Goal: Task Accomplishment & Management: Use online tool/utility

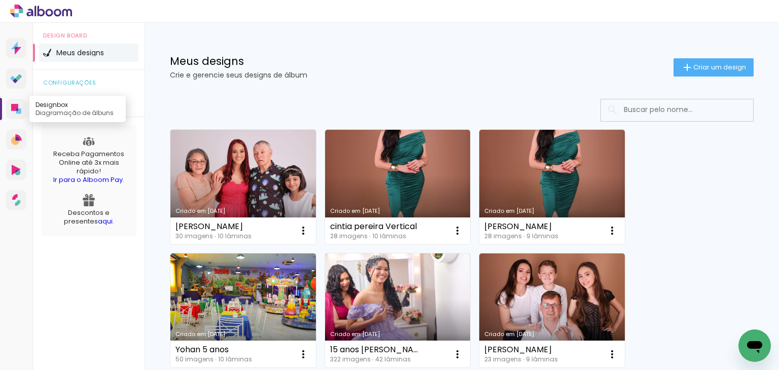
click at [18, 104] on icon at bounding box center [16, 109] width 10 height 10
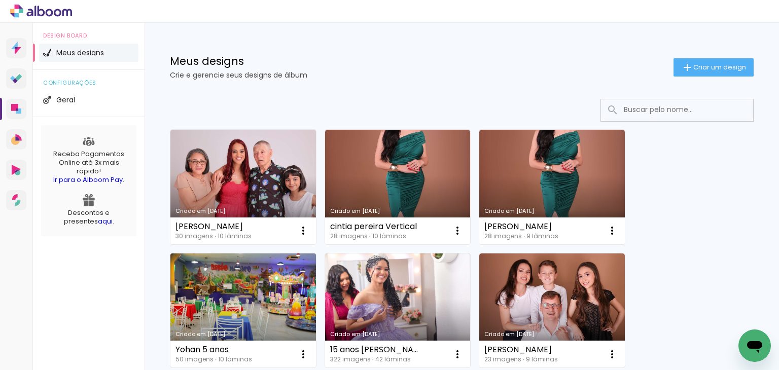
click at [278, 291] on link "Criado em [DATE]" at bounding box center [243, 311] width 146 height 115
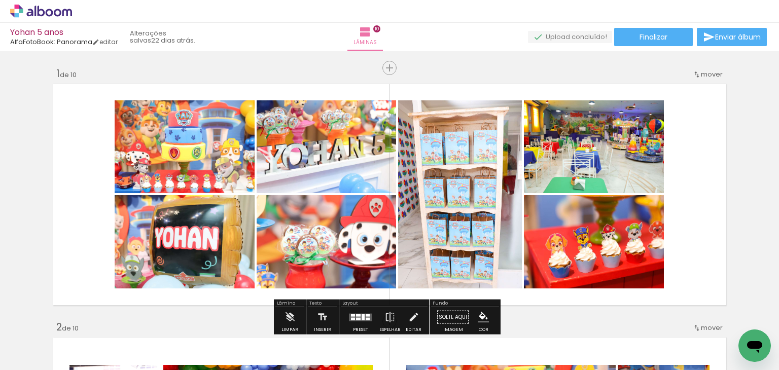
click at [0, 0] on span "Adicionar Fotos" at bounding box center [0, 0] width 0 height 0
click at [0, 0] on input "file" at bounding box center [0, 0] width 0 height 0
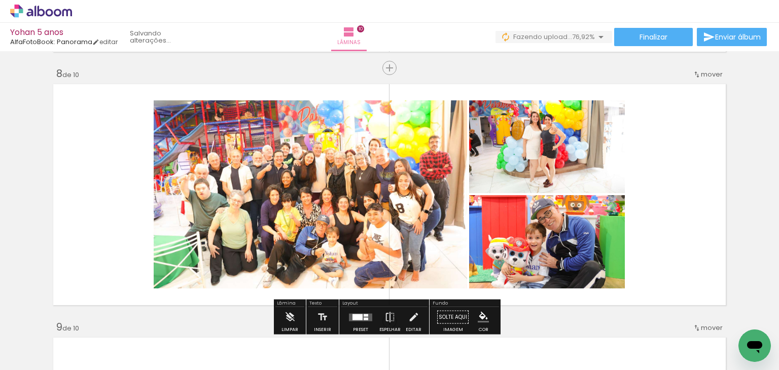
scroll to position [1927, 0]
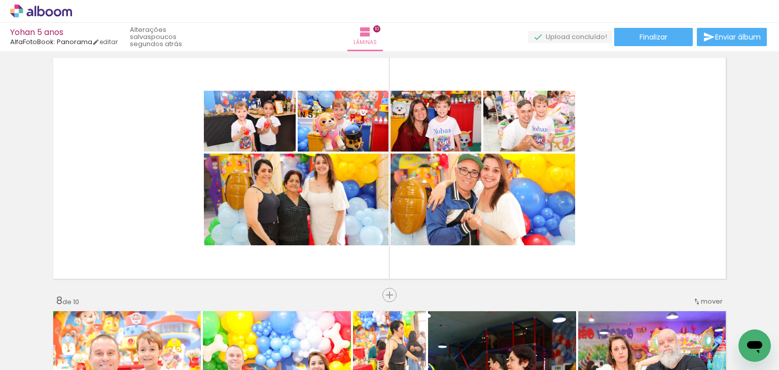
scroll to position [1571, 0]
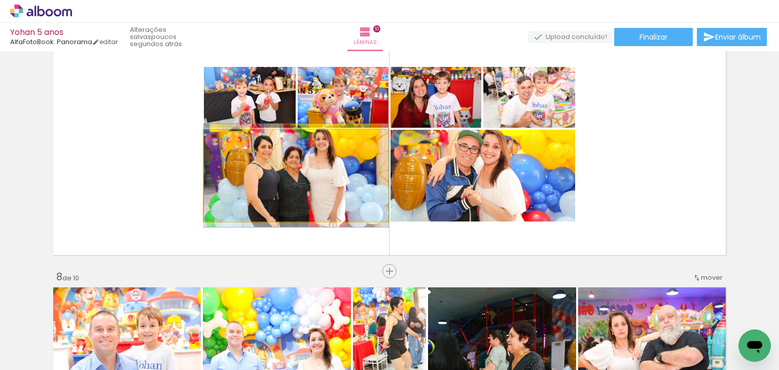
click at [350, 202] on quentale-photo at bounding box center [296, 176] width 185 height 92
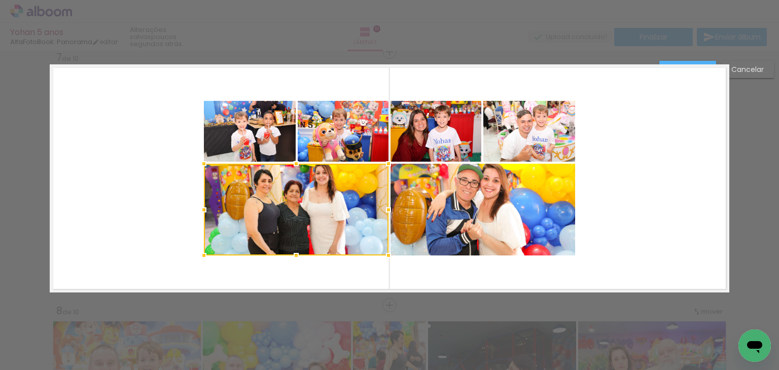
scroll to position [1537, 0]
click at [346, 225] on div at bounding box center [296, 210] width 185 height 92
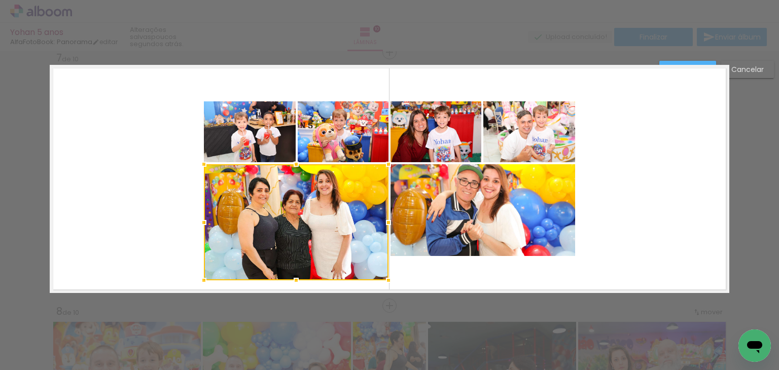
drag, startPoint x: 292, startPoint y: 256, endPoint x: 292, endPoint y: 280, distance: 24.3
click at [292, 280] on div at bounding box center [296, 280] width 20 height 20
click at [486, 222] on quentale-photo at bounding box center [482, 210] width 185 height 92
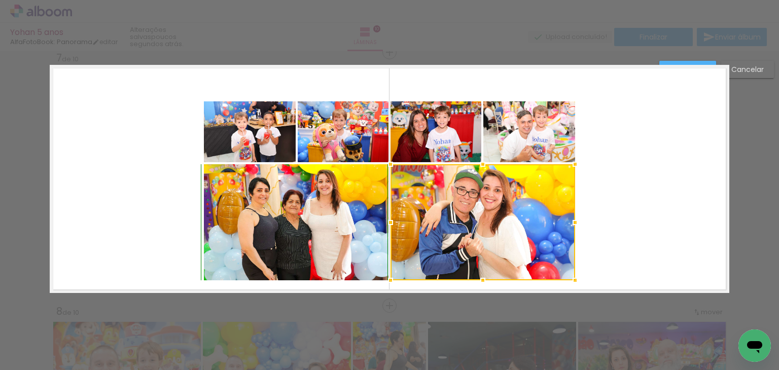
drag, startPoint x: 479, startPoint y: 256, endPoint x: 479, endPoint y: 276, distance: 20.8
click at [479, 276] on div at bounding box center [483, 280] width 20 height 20
click at [509, 147] on quentale-photo at bounding box center [529, 131] width 92 height 61
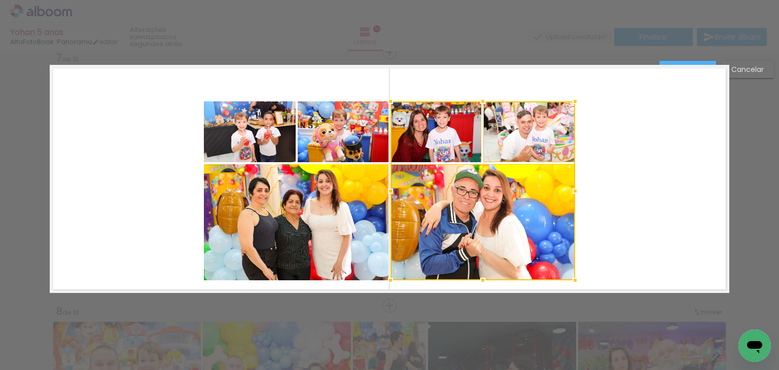
click at [443, 142] on div at bounding box center [482, 190] width 185 height 179
click at [333, 139] on quentale-photo at bounding box center [343, 131] width 91 height 61
click at [274, 137] on quentale-photo at bounding box center [250, 131] width 92 height 61
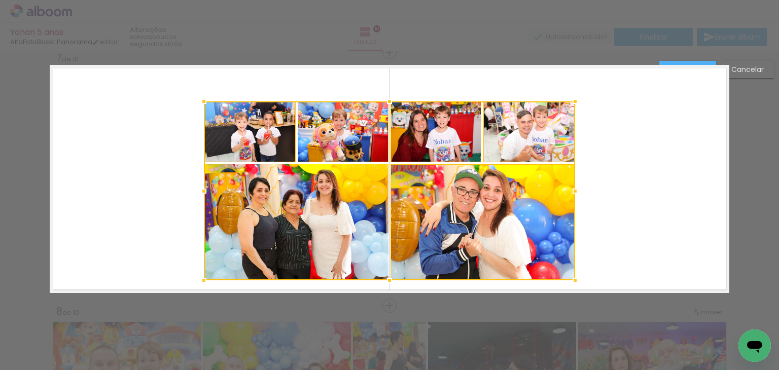
click at [293, 216] on div at bounding box center [389, 190] width 371 height 179
click at [475, 215] on div at bounding box center [389, 190] width 371 height 179
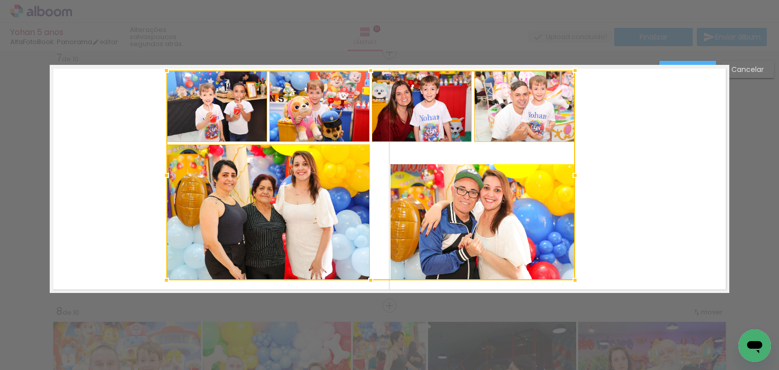
drag, startPoint x: 199, startPoint y: 101, endPoint x: 162, endPoint y: 74, distance: 46.4
click at [162, 74] on div at bounding box center [166, 70] width 20 height 20
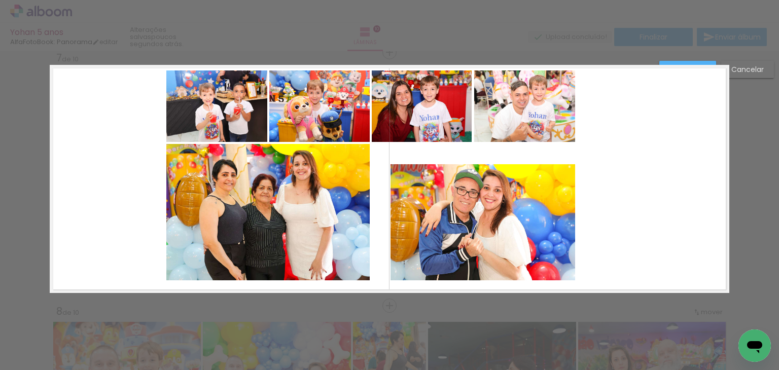
click at [685, 184] on quentale-layouter at bounding box center [389, 179] width 679 height 228
click at [0, 0] on slot "Cancelar" at bounding box center [0, 0] width 0 height 0
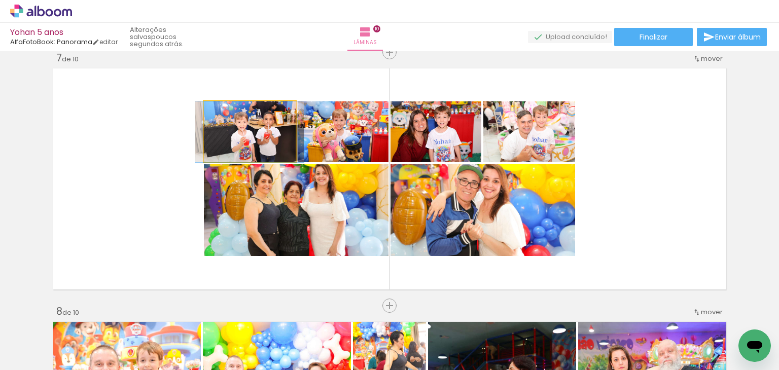
click at [276, 148] on quentale-photo at bounding box center [250, 131] width 92 height 61
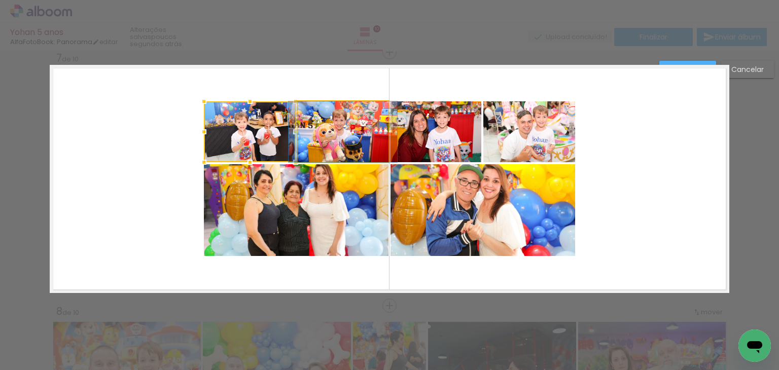
click at [339, 144] on quentale-photo at bounding box center [343, 131] width 91 height 61
click at [438, 143] on quentale-photo at bounding box center [435, 131] width 91 height 61
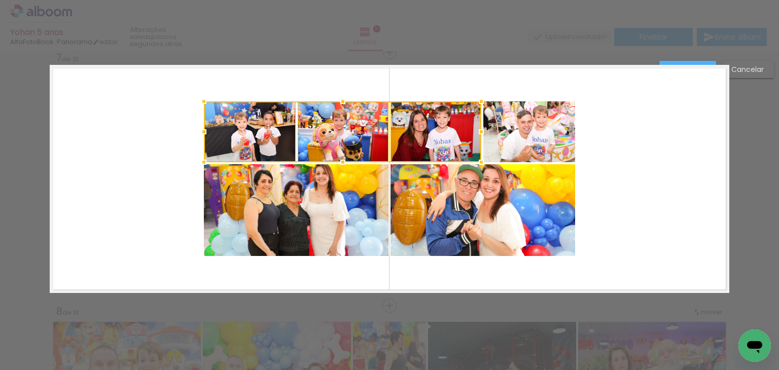
click at [492, 139] on quentale-photo at bounding box center [529, 131] width 92 height 61
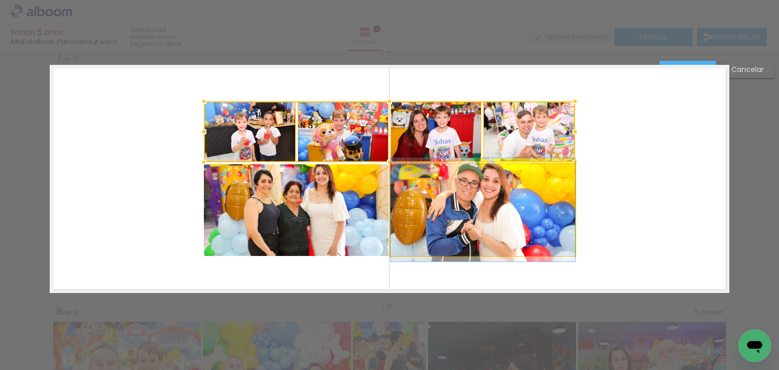
click at [501, 189] on quentale-photo at bounding box center [482, 210] width 185 height 92
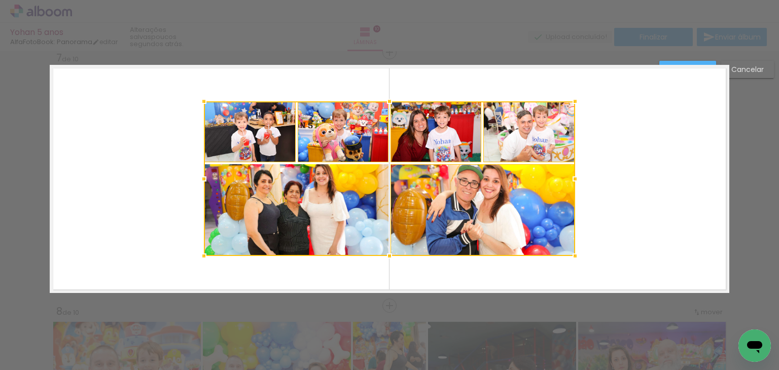
click at [308, 205] on div at bounding box center [389, 178] width 371 height 155
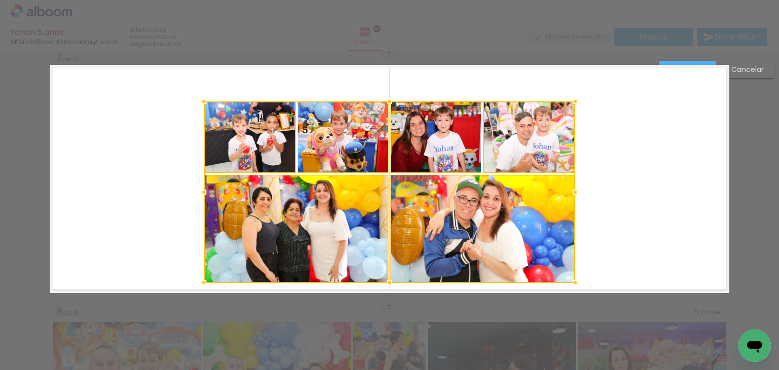
drag, startPoint x: 385, startPoint y: 257, endPoint x: 399, endPoint y: 270, distance: 18.6
click at [385, 282] on div at bounding box center [389, 283] width 20 height 20
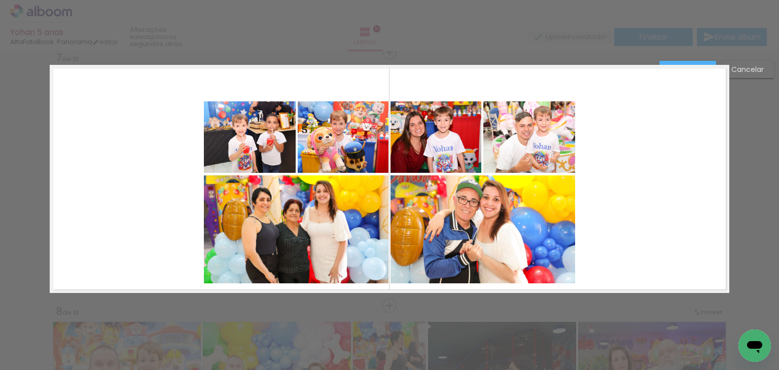
click at [267, 148] on quentale-photo at bounding box center [250, 136] width 92 height 71
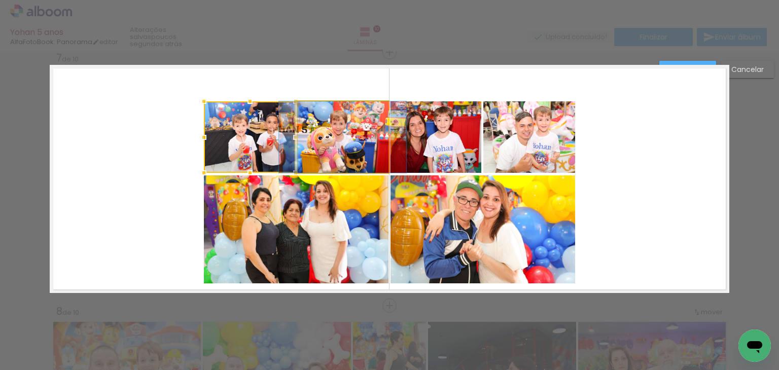
click at [323, 147] on quentale-photo at bounding box center [343, 136] width 90 height 71
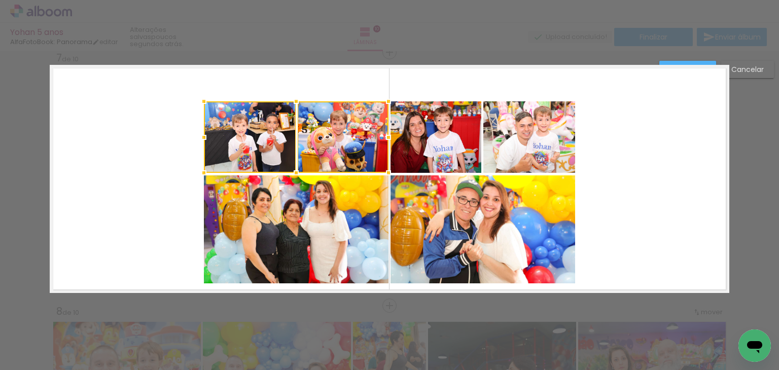
click at [409, 146] on quentale-photo at bounding box center [435, 136] width 90 height 71
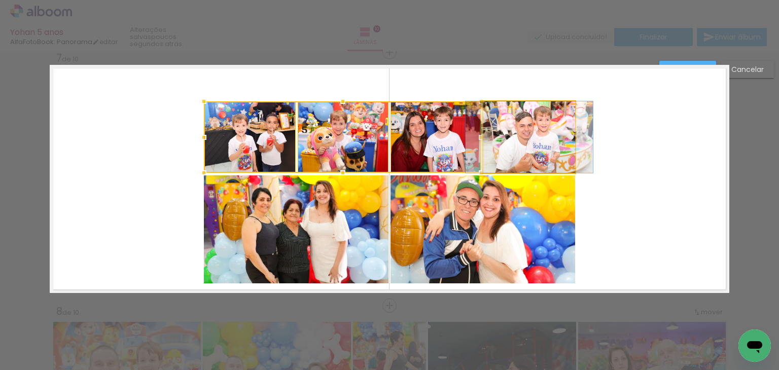
click at [502, 141] on quentale-photo at bounding box center [529, 136] width 92 height 71
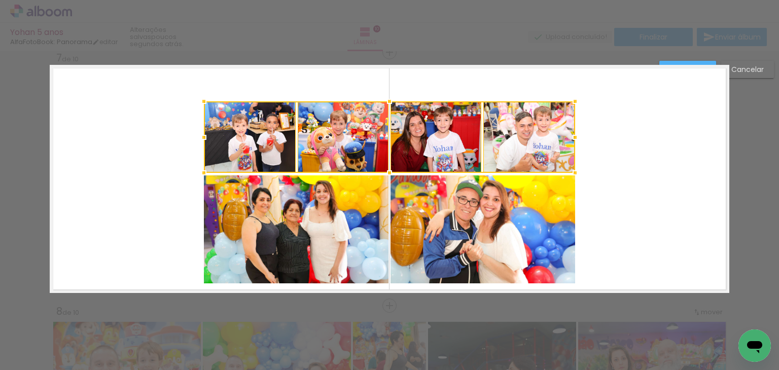
drag, startPoint x: 501, startPoint y: 204, endPoint x: 478, endPoint y: 209, distance: 24.0
click at [501, 204] on quentale-photo at bounding box center [482, 229] width 185 height 108
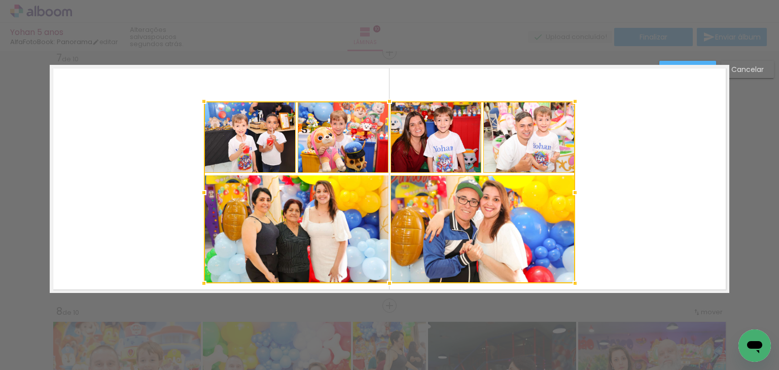
click at [308, 218] on div at bounding box center [389, 192] width 371 height 182
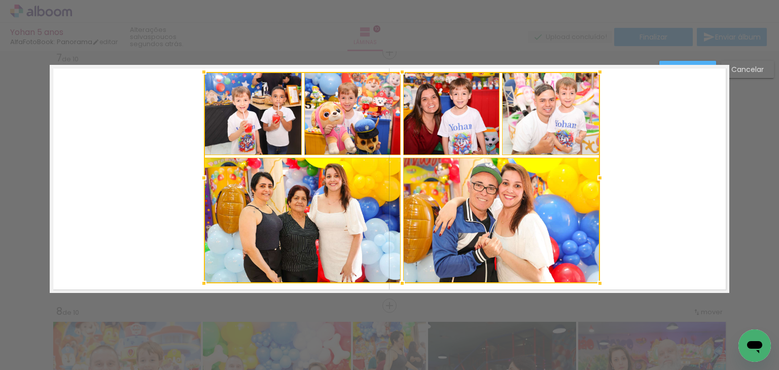
drag, startPoint x: 572, startPoint y: 101, endPoint x: 596, endPoint y: 71, distance: 38.2
click at [596, 71] on div at bounding box center [600, 72] width 20 height 20
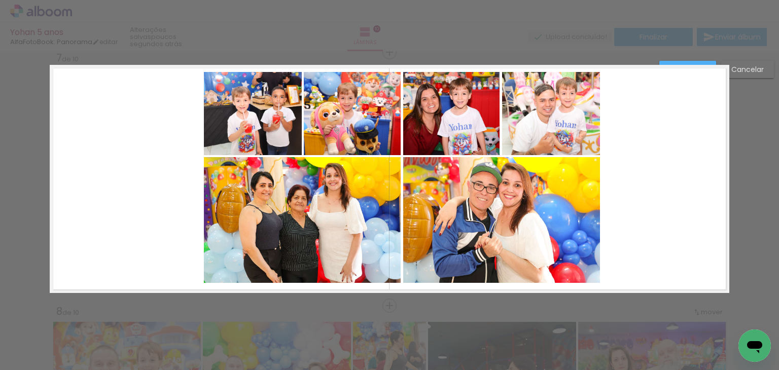
click at [233, 260] on quentale-photo at bounding box center [302, 220] width 197 height 126
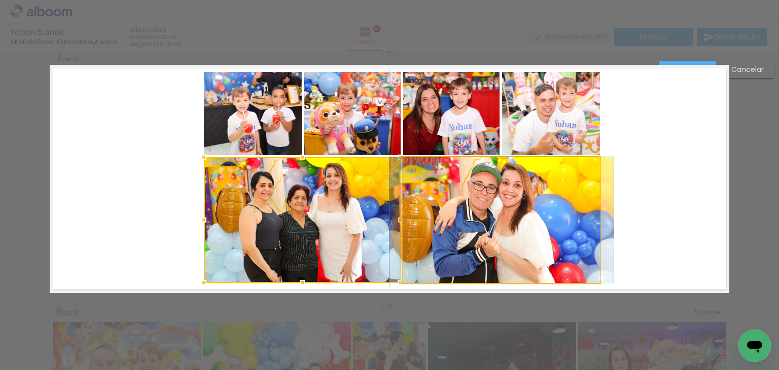
drag, startPoint x: 460, startPoint y: 248, endPoint x: 464, endPoint y: 204, distance: 44.8
click at [460, 248] on quentale-photo at bounding box center [501, 220] width 197 height 126
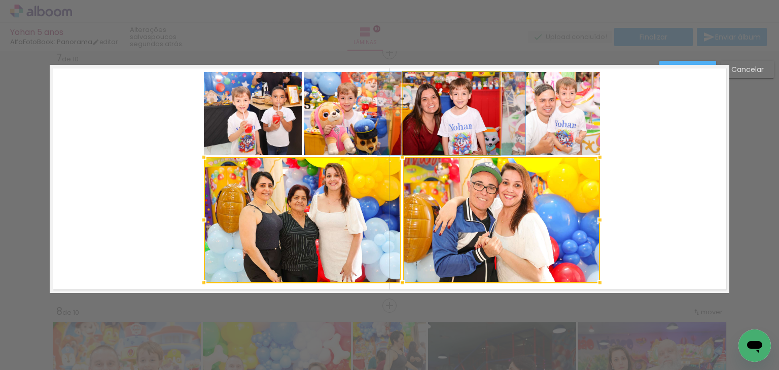
click at [463, 134] on quentale-photo at bounding box center [451, 113] width 97 height 83
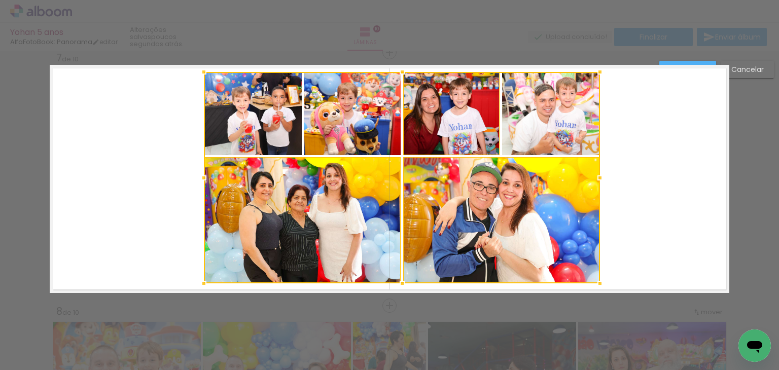
click at [515, 124] on div at bounding box center [402, 177] width 396 height 211
click at [345, 123] on div at bounding box center [402, 177] width 396 height 211
click at [260, 121] on div at bounding box center [402, 177] width 396 height 211
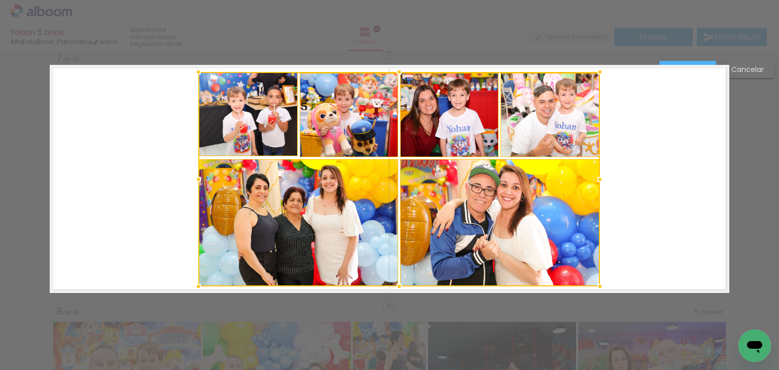
drag, startPoint x: 200, startPoint y: 284, endPoint x: 195, endPoint y: 288, distance: 6.6
click at [195, 288] on div at bounding box center [198, 286] width 20 height 20
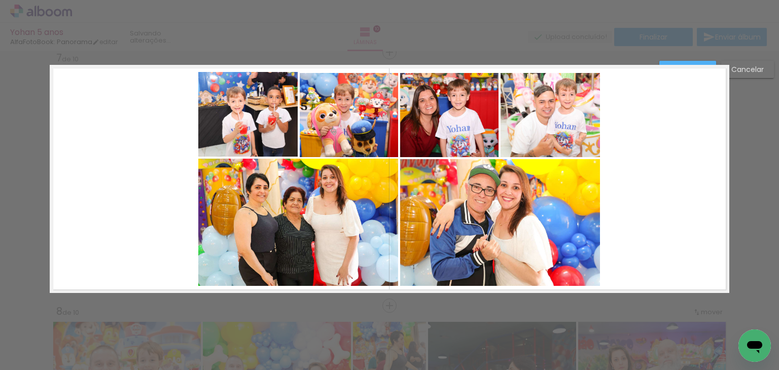
click at [578, 215] on quentale-photo at bounding box center [500, 222] width 200 height 127
click at [648, 203] on quentale-layouter at bounding box center [389, 179] width 679 height 228
click at [253, 130] on quentale-photo at bounding box center [247, 114] width 99 height 85
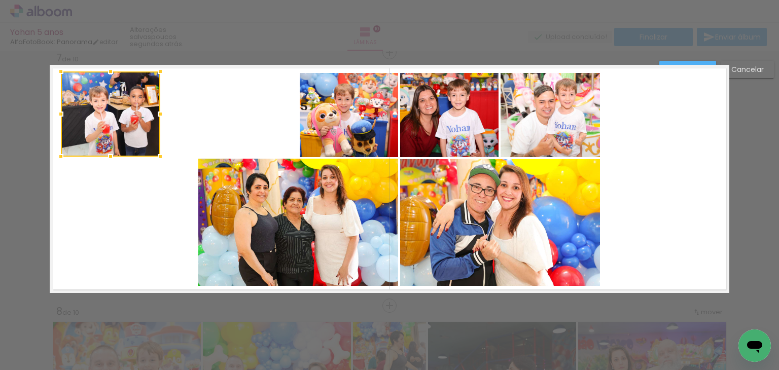
drag, startPoint x: 257, startPoint y: 125, endPoint x: 120, endPoint y: 127, distance: 136.9
click at [120, 127] on div at bounding box center [110, 113] width 99 height 85
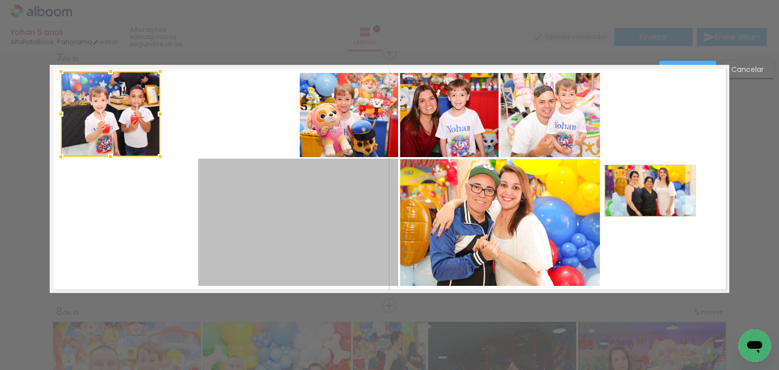
drag, startPoint x: 310, startPoint y: 212, endPoint x: 647, endPoint y: 184, distance: 338.9
click at [647, 184] on quentale-layouter at bounding box center [389, 179] width 679 height 228
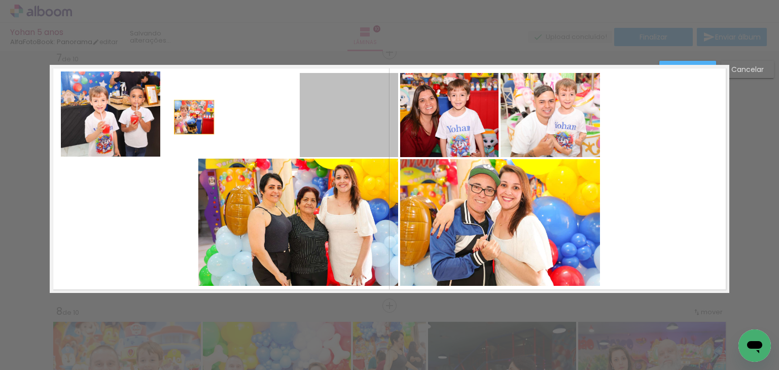
drag, startPoint x: 320, startPoint y: 127, endPoint x: 190, endPoint y: 117, distance: 130.7
click at [190, 117] on quentale-layouter at bounding box center [389, 179] width 679 height 228
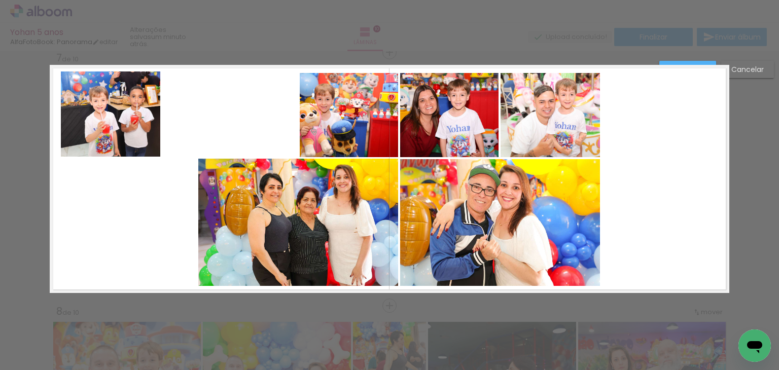
click at [345, 118] on quentale-photo at bounding box center [349, 115] width 98 height 84
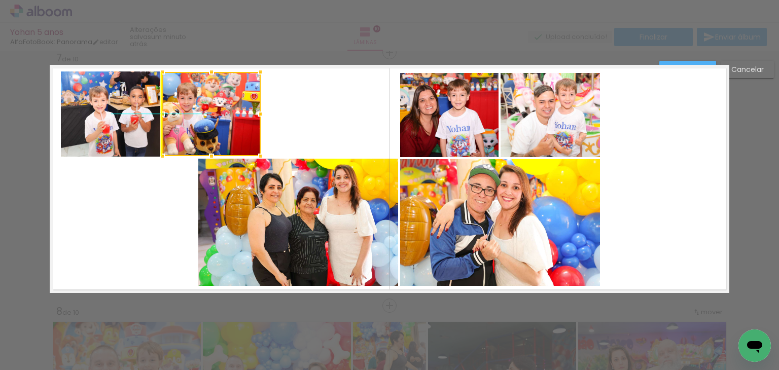
drag, startPoint x: 349, startPoint y: 116, endPoint x: 214, endPoint y: 117, distance: 134.4
click at [214, 117] on div at bounding box center [211, 114] width 98 height 84
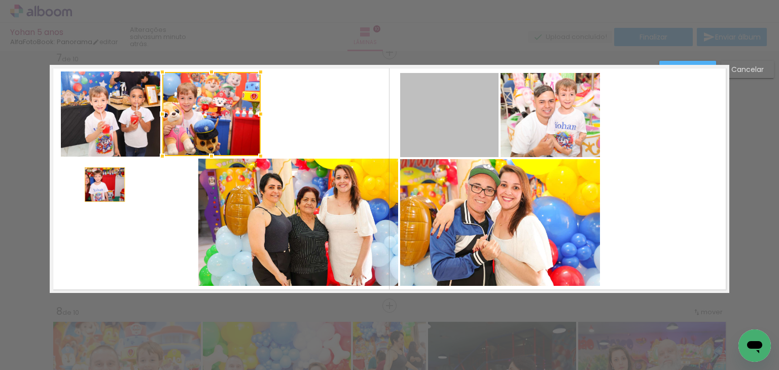
drag, startPoint x: 453, startPoint y: 114, endPoint x: 89, endPoint y: 184, distance: 370.6
click at [89, 184] on quentale-layouter at bounding box center [389, 179] width 679 height 228
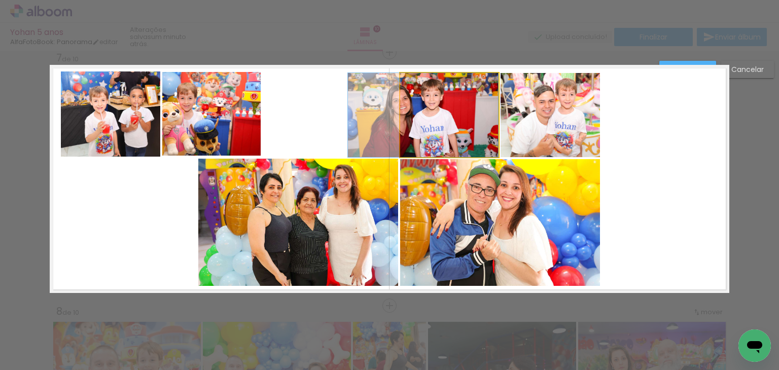
drag, startPoint x: 440, startPoint y: 117, endPoint x: 381, endPoint y: 124, distance: 59.8
click at [381, 124] on quentale-layouter at bounding box center [389, 179] width 679 height 228
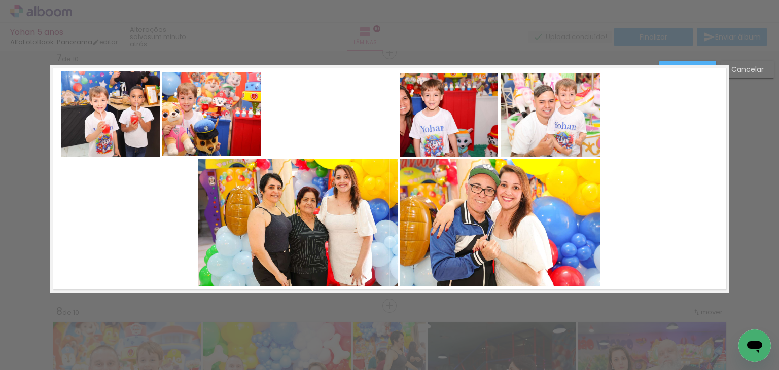
click at [440, 122] on quentale-photo at bounding box center [449, 115] width 98 height 84
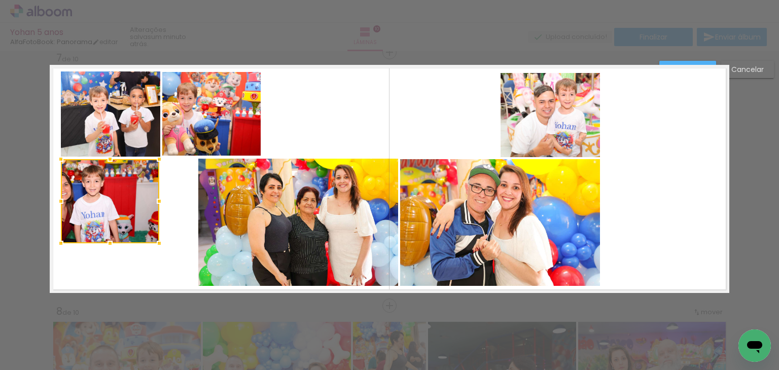
drag, startPoint x: 483, startPoint y: 123, endPoint x: 143, endPoint y: 209, distance: 350.1
click at [143, 209] on div at bounding box center [110, 201] width 98 height 84
click at [533, 98] on quentale-photo at bounding box center [549, 115] width 99 height 84
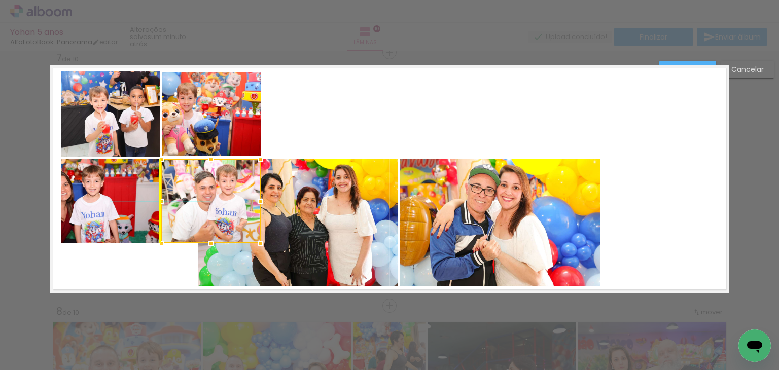
drag, startPoint x: 559, startPoint y: 100, endPoint x: 221, endPoint y: 187, distance: 349.1
click at [221, 187] on div at bounding box center [210, 201] width 99 height 84
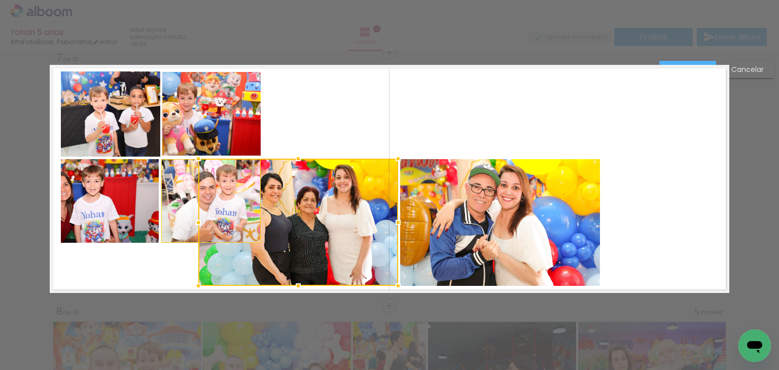
click at [478, 208] on quentale-photo at bounding box center [500, 222] width 200 height 127
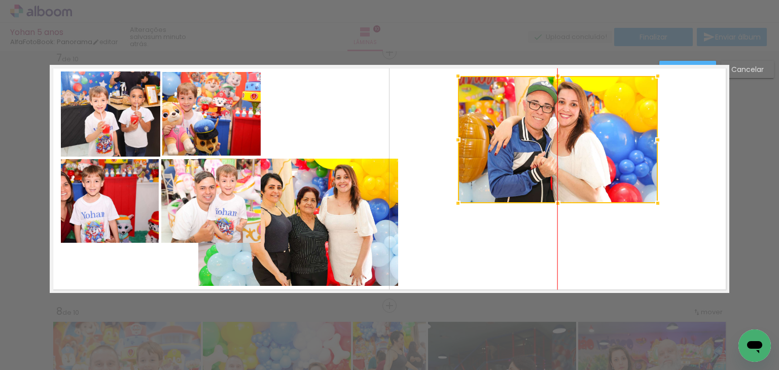
drag, startPoint x: 531, startPoint y: 221, endPoint x: 582, endPoint y: 142, distance: 93.1
click at [582, 142] on div at bounding box center [558, 139] width 200 height 127
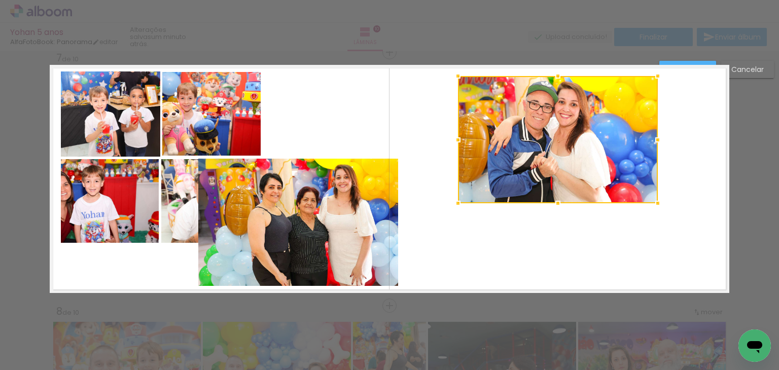
click at [356, 222] on quentale-photo at bounding box center [298, 222] width 200 height 127
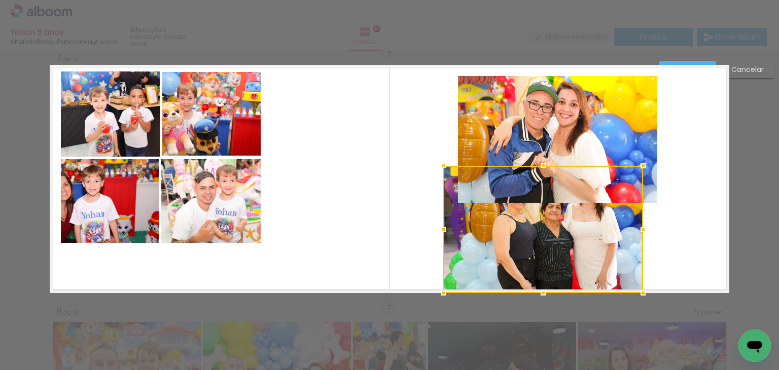
drag, startPoint x: 306, startPoint y: 219, endPoint x: 551, endPoint y: 240, distance: 245.8
click at [551, 240] on div at bounding box center [543, 229] width 200 height 127
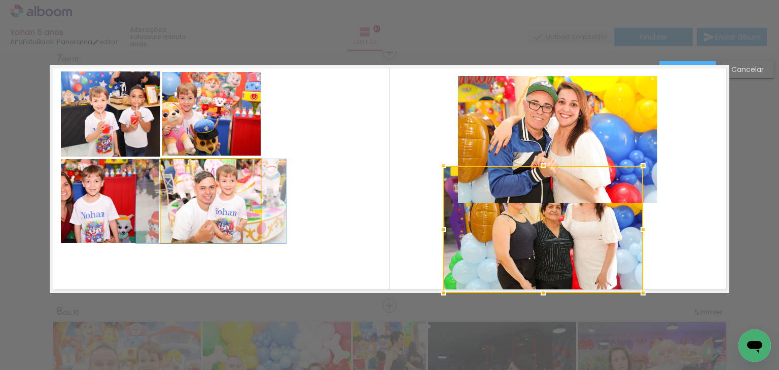
click at [235, 211] on quentale-photo at bounding box center [210, 201] width 99 height 84
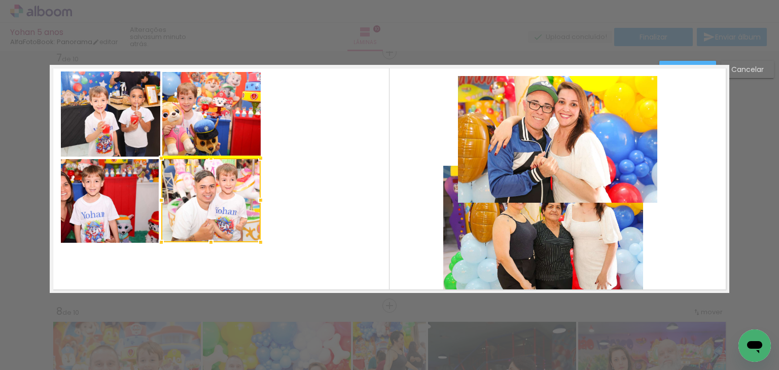
click at [220, 209] on div at bounding box center [210, 200] width 99 height 84
click at [324, 211] on quentale-layouter at bounding box center [389, 179] width 679 height 228
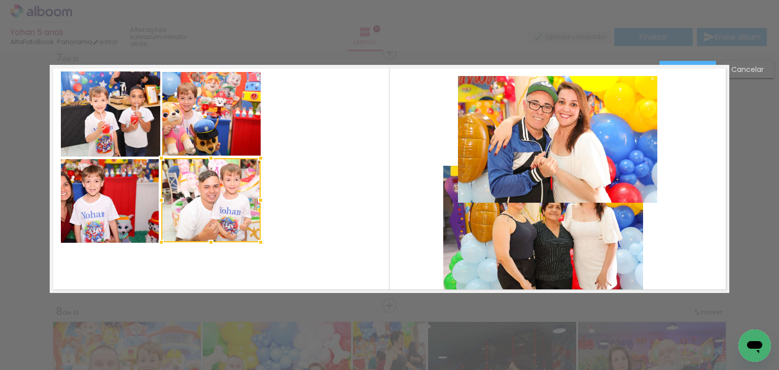
click at [305, 205] on quentale-layouter at bounding box center [389, 179] width 679 height 228
click at [231, 203] on quentale-photo at bounding box center [210, 200] width 99 height 84
click at [227, 205] on div at bounding box center [211, 200] width 99 height 84
click at [330, 206] on quentale-layouter at bounding box center [389, 179] width 679 height 228
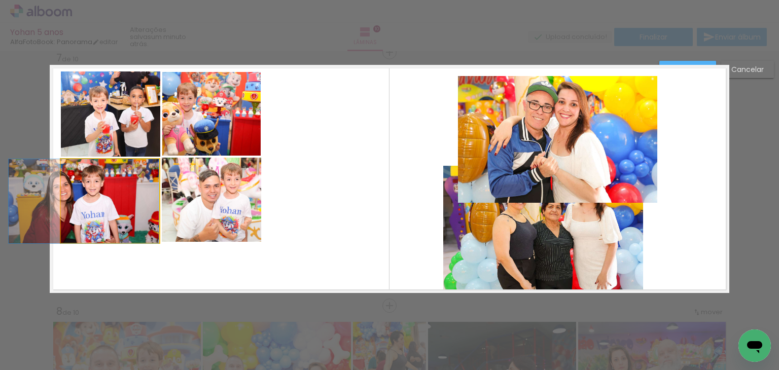
click at [116, 201] on quentale-photo at bounding box center [110, 201] width 98 height 84
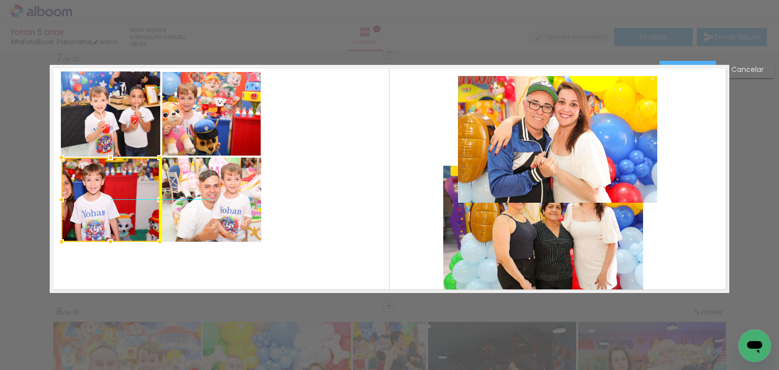
click at [127, 199] on div at bounding box center [110, 200] width 98 height 84
click at [302, 199] on quentale-layouter at bounding box center [389, 179] width 679 height 228
click at [226, 197] on quentale-photo at bounding box center [211, 200] width 99 height 84
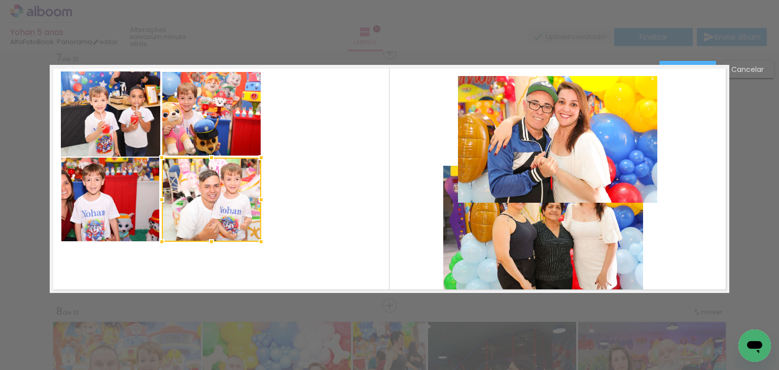
click at [218, 199] on div at bounding box center [211, 200] width 99 height 84
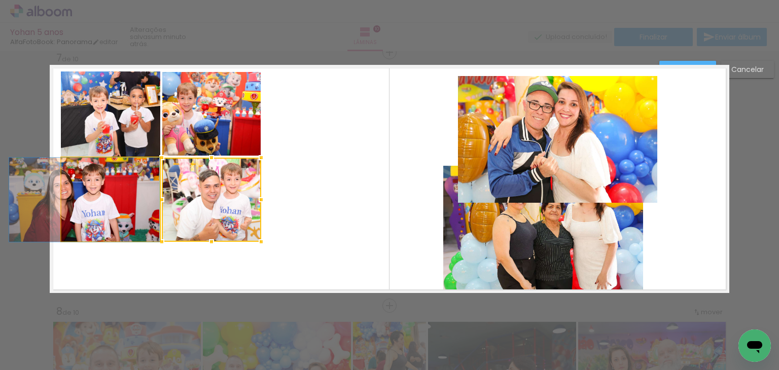
click at [140, 205] on quentale-photo at bounding box center [110, 200] width 98 height 84
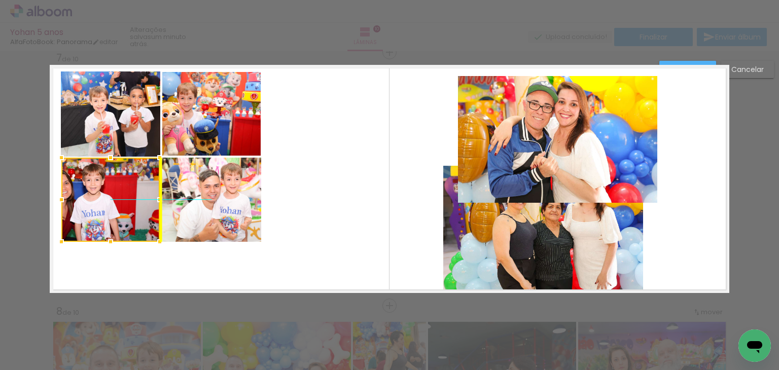
click at [132, 207] on div at bounding box center [110, 200] width 98 height 84
click at [373, 204] on quentale-layouter at bounding box center [389, 179] width 679 height 228
click at [219, 199] on quentale-photo at bounding box center [211, 200] width 99 height 84
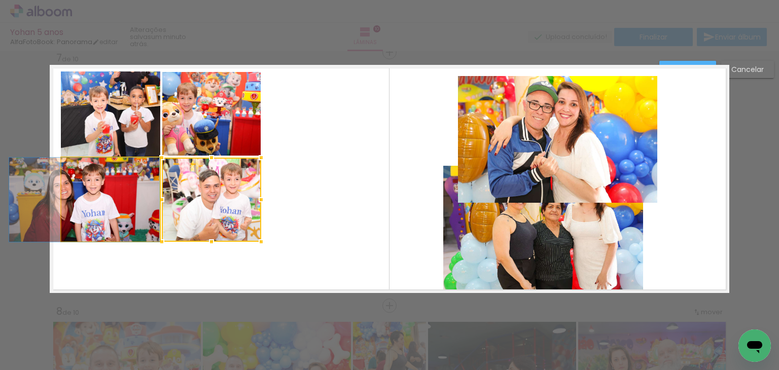
click at [137, 198] on quentale-photo at bounding box center [110, 200] width 98 height 84
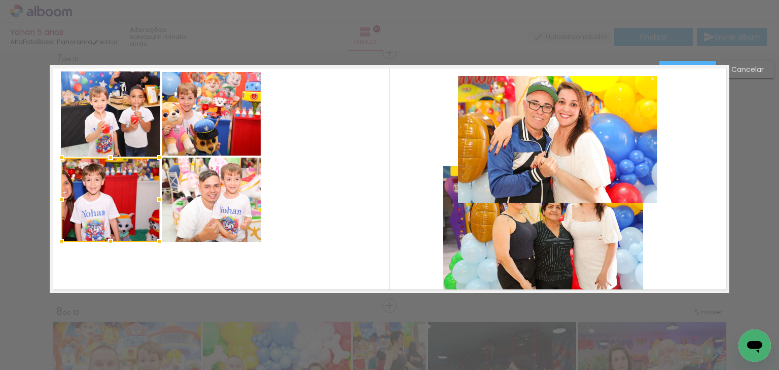
click at [300, 230] on quentale-layouter at bounding box center [389, 179] width 679 height 228
click at [109, 200] on quentale-photo at bounding box center [110, 200] width 98 height 84
click at [57, 199] on div at bounding box center [61, 200] width 20 height 20
click at [122, 196] on quentale-photo at bounding box center [110, 200] width 99 height 84
click at [156, 199] on div at bounding box center [161, 200] width 20 height 20
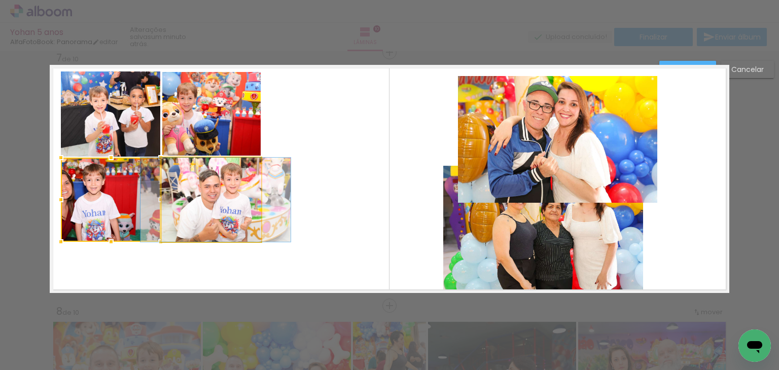
click at [219, 197] on quentale-photo at bounding box center [211, 200] width 99 height 84
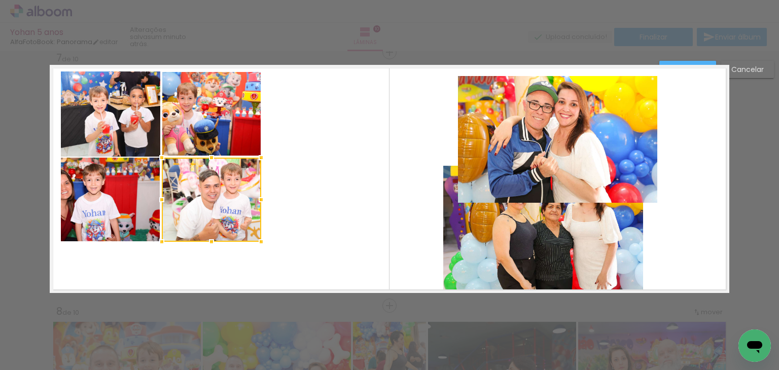
click at [314, 198] on quentale-layouter at bounding box center [389, 179] width 679 height 228
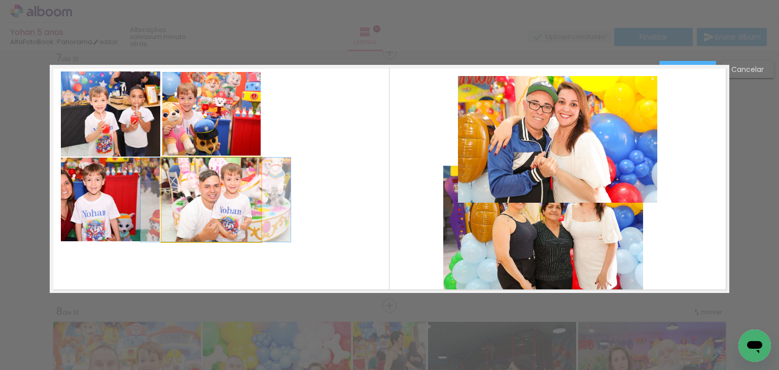
click at [207, 188] on quentale-photo at bounding box center [211, 200] width 99 height 84
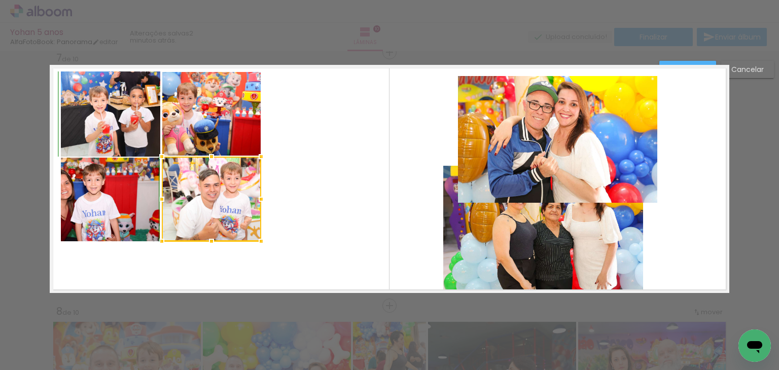
click at [207, 155] on div at bounding box center [211, 157] width 20 height 20
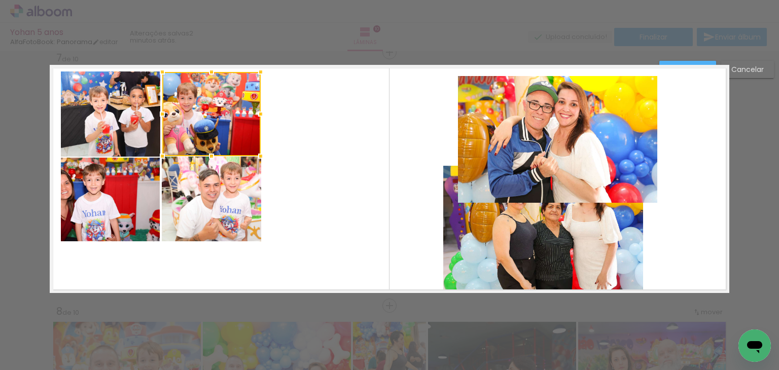
click at [298, 161] on quentale-layouter at bounding box center [389, 179] width 679 height 228
click at [240, 182] on quentale-photo at bounding box center [211, 199] width 99 height 85
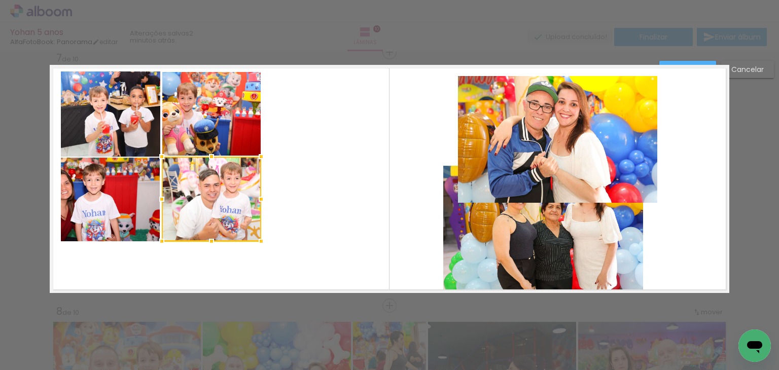
click at [113, 187] on quentale-photo at bounding box center [111, 200] width 100 height 84
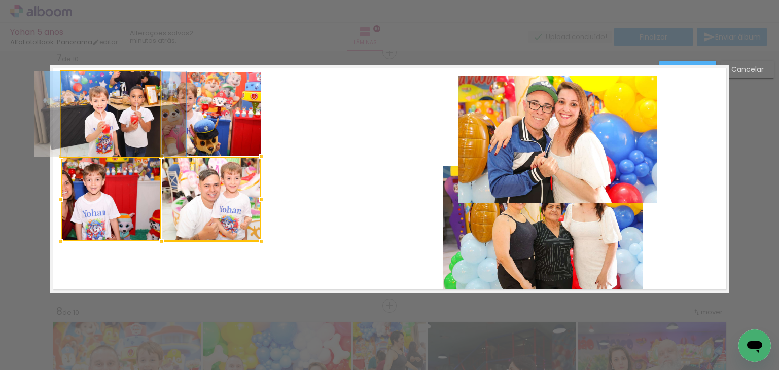
click at [136, 124] on quentale-photo at bounding box center [110, 113] width 99 height 85
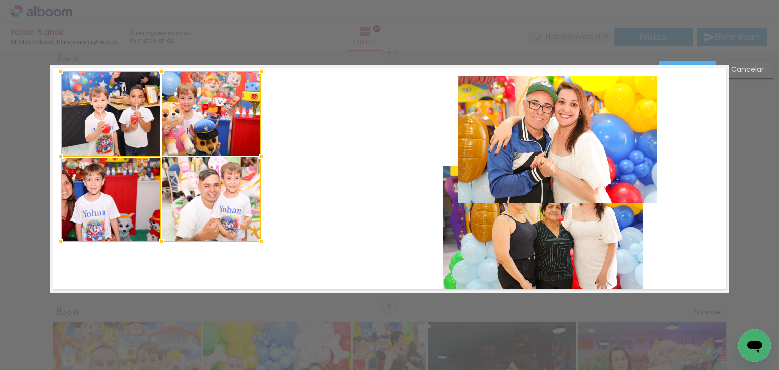
click at [197, 118] on div at bounding box center [161, 156] width 200 height 170
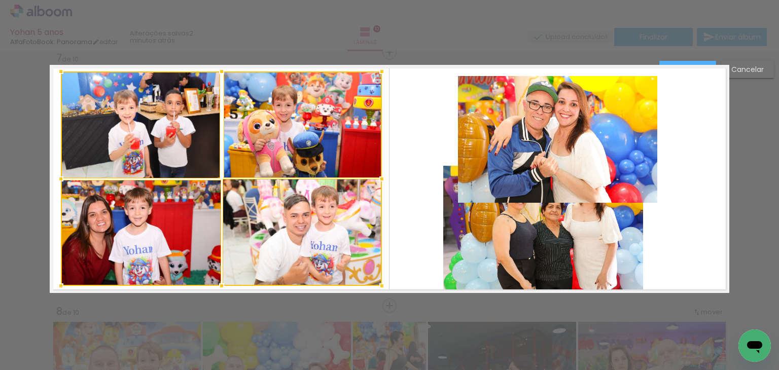
drag, startPoint x: 256, startPoint y: 241, endPoint x: 377, endPoint y: 285, distance: 129.0
click at [377, 285] on div at bounding box center [382, 286] width 20 height 20
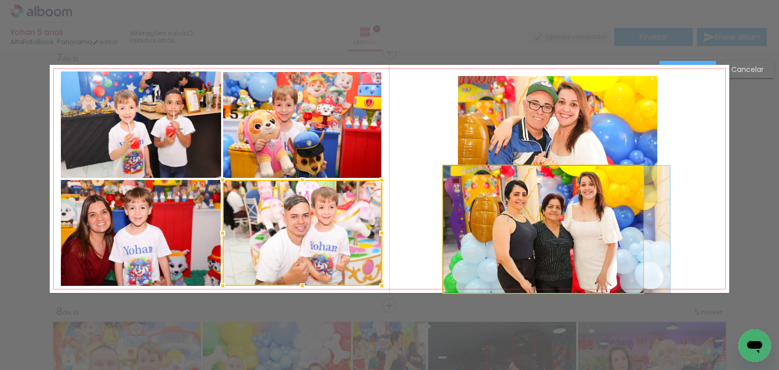
click at [493, 255] on quentale-photo at bounding box center [543, 229] width 200 height 127
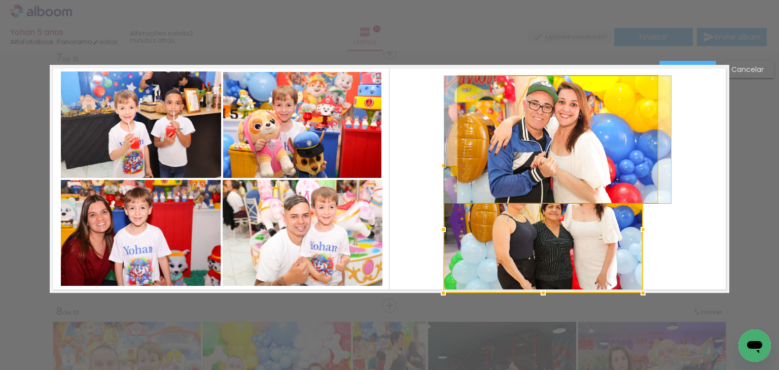
click at [558, 140] on quentale-photo at bounding box center [558, 139] width 200 height 127
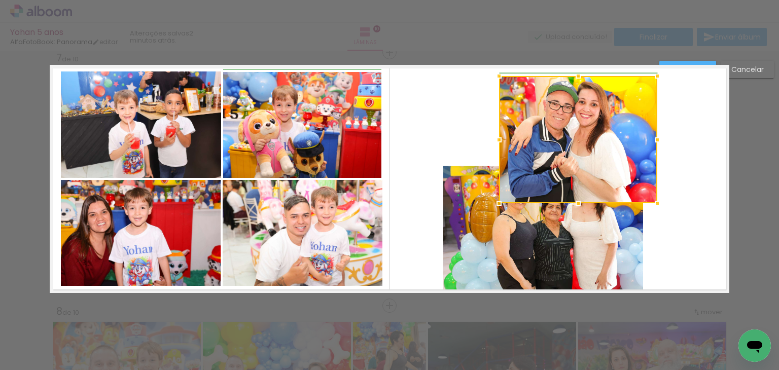
drag, startPoint x: 454, startPoint y: 138, endPoint x: 497, endPoint y: 138, distance: 43.1
click at [497, 138] on div at bounding box center [499, 140] width 20 height 20
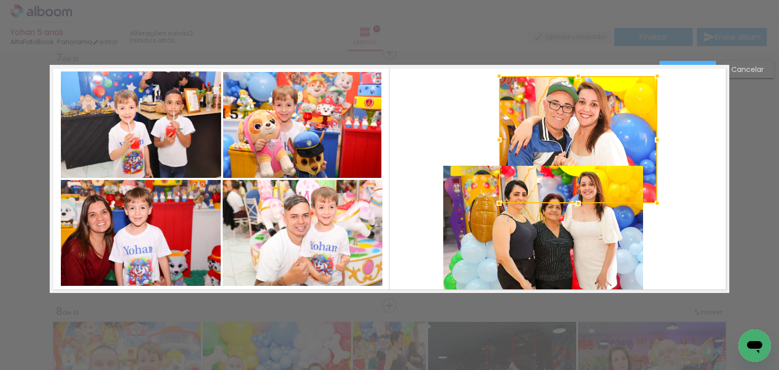
click at [497, 220] on quentale-photo at bounding box center [543, 229] width 200 height 127
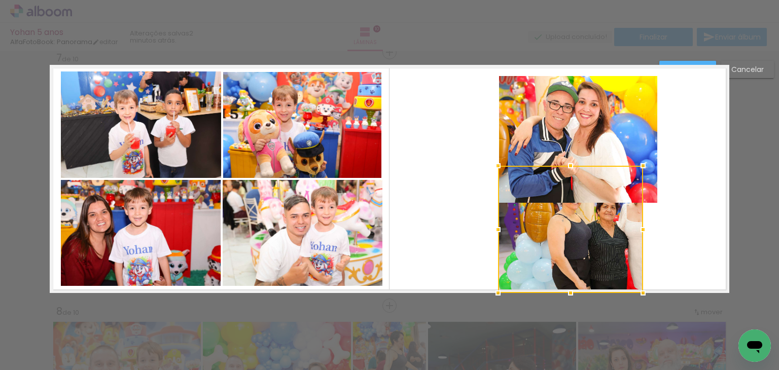
drag, startPoint x: 439, startPoint y: 230, endPoint x: 492, endPoint y: 231, distance: 53.2
click at [492, 231] on div at bounding box center [498, 230] width 20 height 20
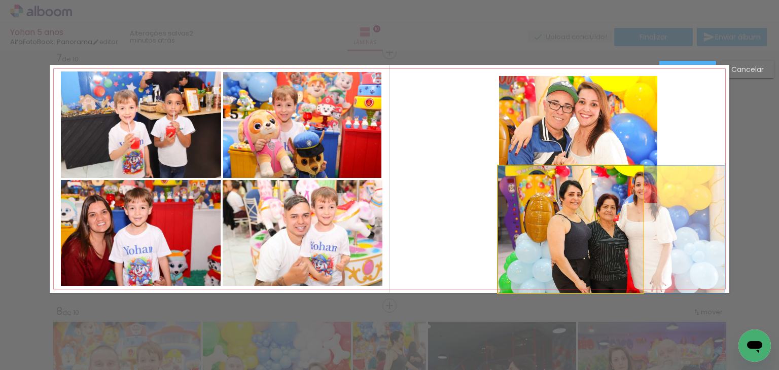
click at [624, 245] on quentale-photo at bounding box center [570, 229] width 145 height 127
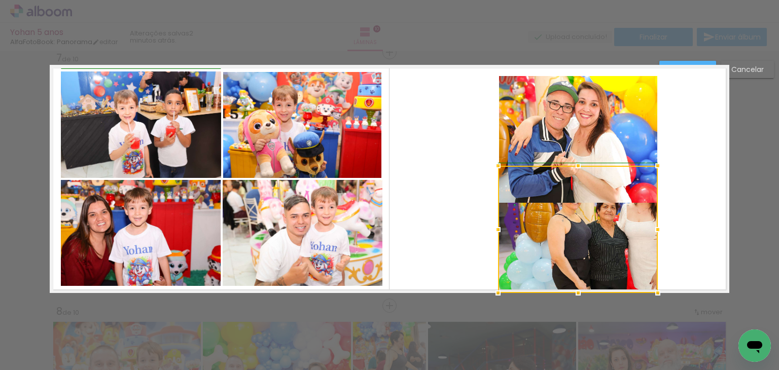
drag, startPoint x: 639, startPoint y: 230, endPoint x: 653, endPoint y: 230, distance: 14.2
click at [653, 230] on div at bounding box center [657, 230] width 20 height 20
click at [621, 230] on div at bounding box center [578, 229] width 160 height 127
click at [621, 231] on div at bounding box center [578, 229] width 160 height 127
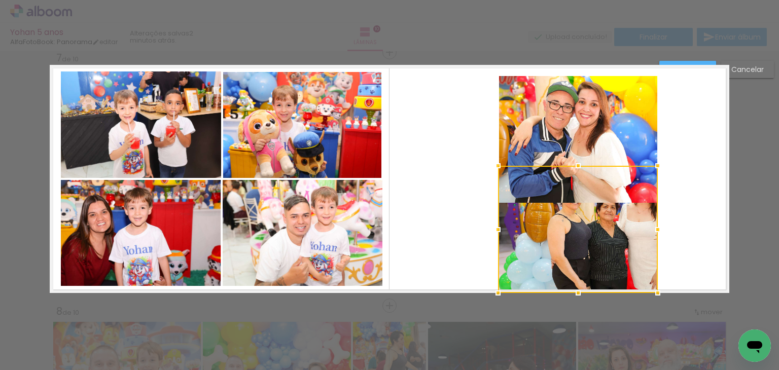
click at [677, 194] on quentale-layouter at bounding box center [389, 179] width 679 height 228
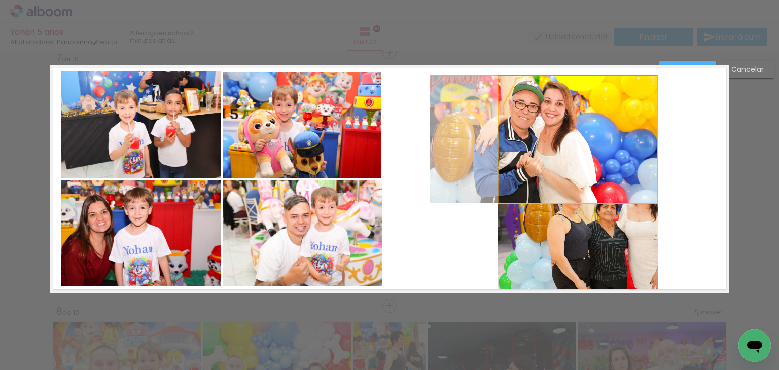
drag, startPoint x: 604, startPoint y: 126, endPoint x: 500, endPoint y: 122, distance: 103.5
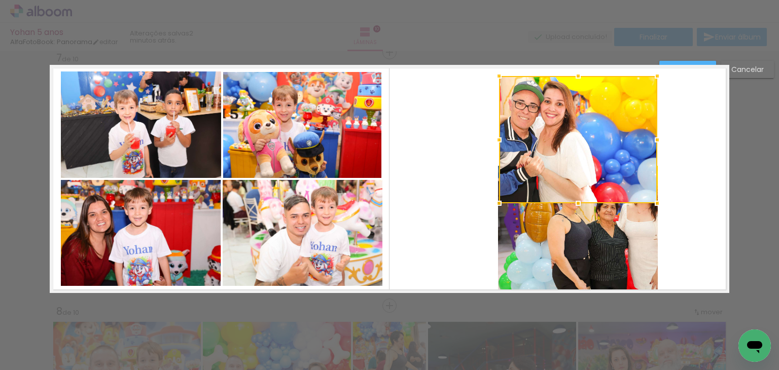
click at [594, 138] on div at bounding box center [578, 139] width 158 height 127
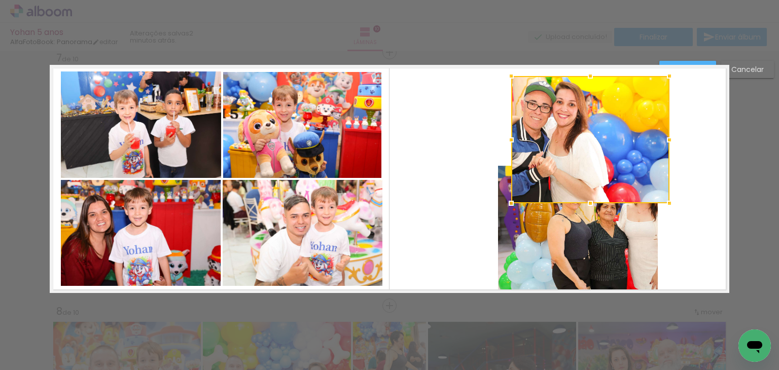
drag, startPoint x: 561, startPoint y: 140, endPoint x: 573, endPoint y: 140, distance: 12.2
click at [573, 140] on div at bounding box center [590, 139] width 158 height 127
click at [581, 142] on div at bounding box center [590, 139] width 158 height 127
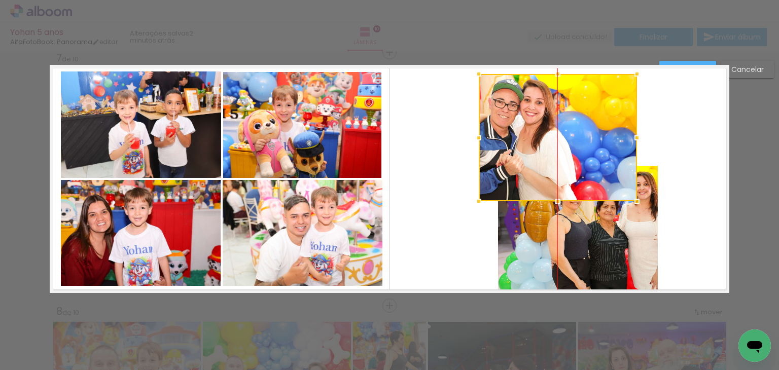
drag, startPoint x: 580, startPoint y: 143, endPoint x: 541, endPoint y: 141, distance: 38.6
click at [541, 141] on div at bounding box center [558, 137] width 158 height 127
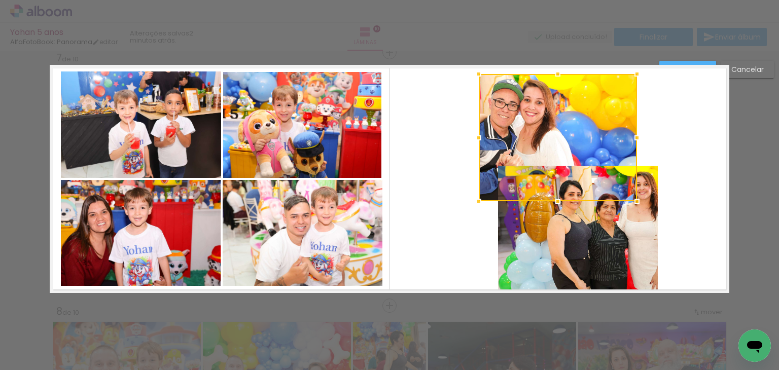
click at [573, 247] on quentale-photo at bounding box center [578, 229] width 160 height 127
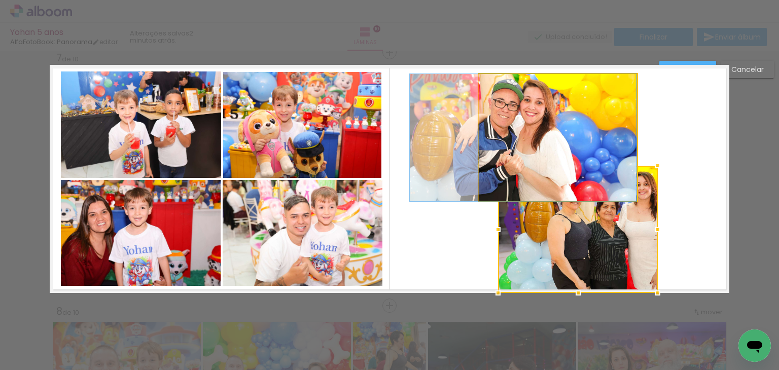
drag, startPoint x: 544, startPoint y: 110, endPoint x: 478, endPoint y: 151, distance: 77.9
click at [564, 143] on quentale-photo at bounding box center [558, 137] width 158 height 127
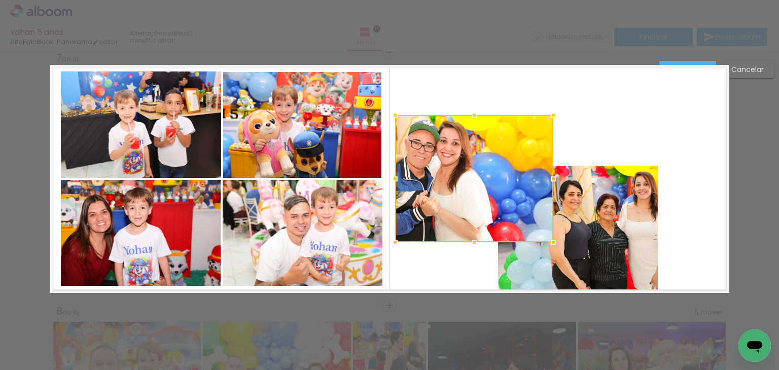
drag, startPoint x: 572, startPoint y: 141, endPoint x: 501, endPoint y: 182, distance: 81.3
click at [487, 179] on div at bounding box center [474, 178] width 158 height 127
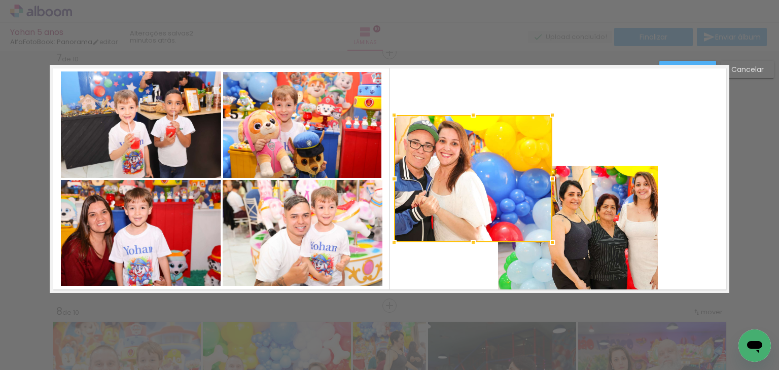
drag, startPoint x: 599, startPoint y: 241, endPoint x: 606, endPoint y: 244, distance: 7.3
click at [599, 241] on quentale-photo at bounding box center [578, 229] width 160 height 127
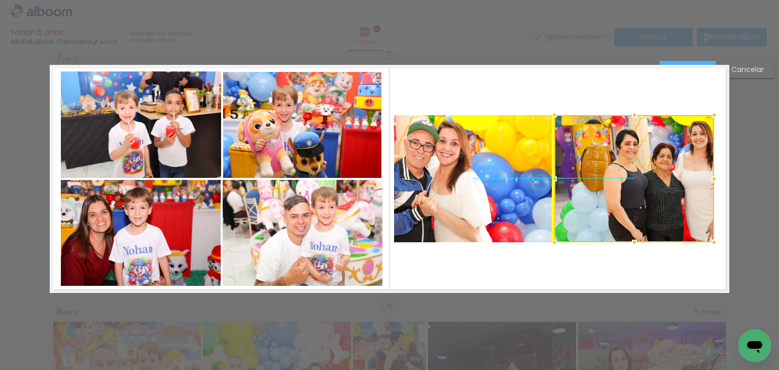
drag, startPoint x: 596, startPoint y: 252, endPoint x: 656, endPoint y: 207, distance: 75.3
click at [656, 207] on div at bounding box center [634, 178] width 160 height 127
click at [655, 264] on quentale-layouter at bounding box center [389, 179] width 679 height 228
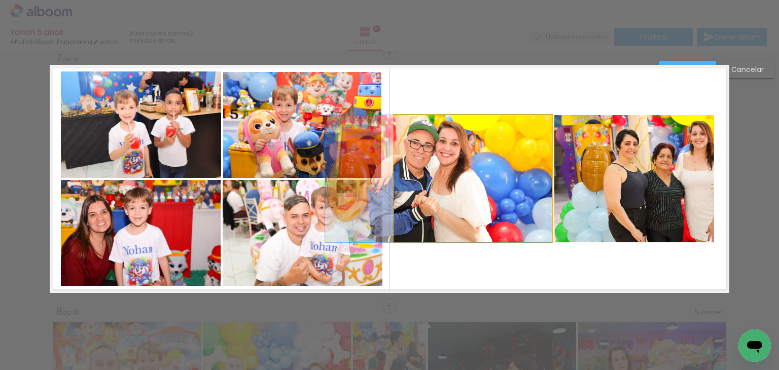
click at [509, 209] on quentale-photo at bounding box center [473, 178] width 158 height 127
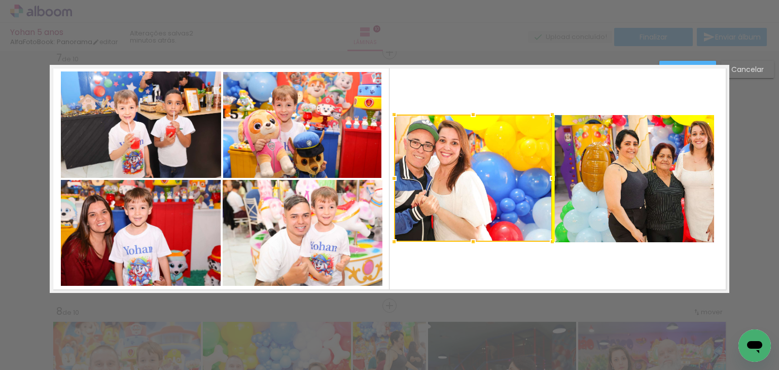
click at [510, 199] on div at bounding box center [473, 178] width 158 height 127
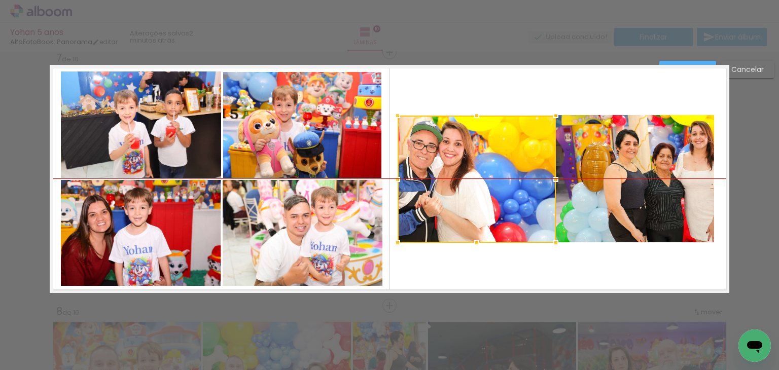
drag, startPoint x: 510, startPoint y: 199, endPoint x: 516, endPoint y: 199, distance: 6.1
click at [516, 199] on div at bounding box center [476, 179] width 158 height 127
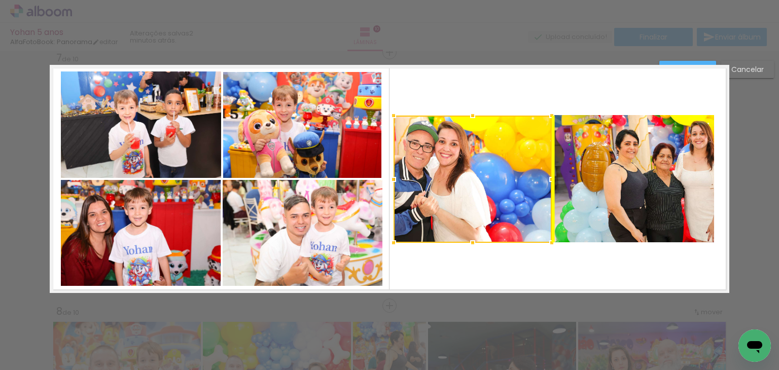
drag, startPoint x: 515, startPoint y: 199, endPoint x: 509, endPoint y: 199, distance: 6.1
click at [509, 199] on div at bounding box center [472, 179] width 158 height 127
click at [589, 260] on quentale-layouter at bounding box center [389, 179] width 679 height 228
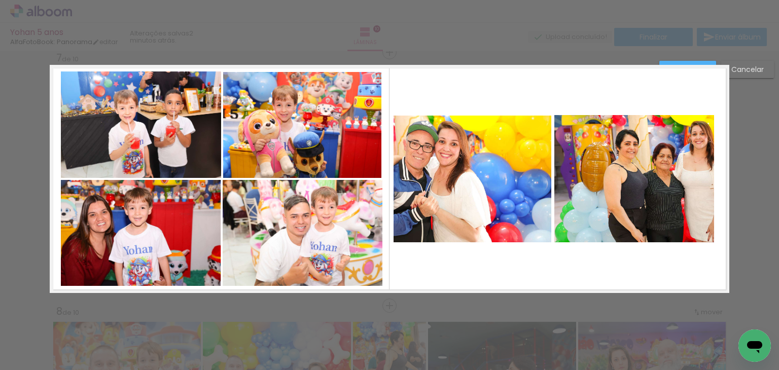
click at [590, 204] on quentale-photo at bounding box center [634, 178] width 160 height 127
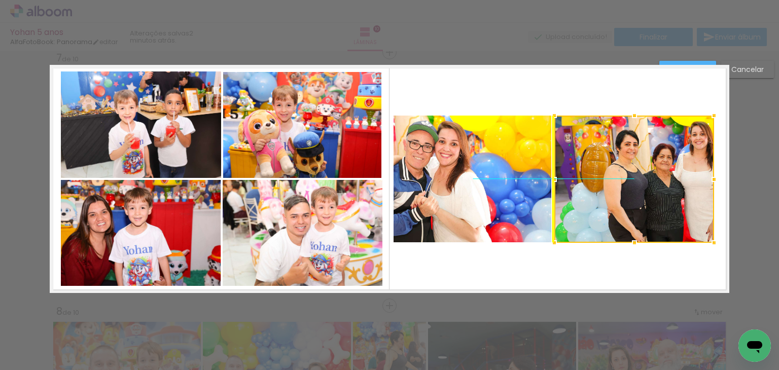
click at [616, 200] on div at bounding box center [634, 179] width 160 height 127
click at [637, 268] on quentale-layouter at bounding box center [389, 179] width 679 height 228
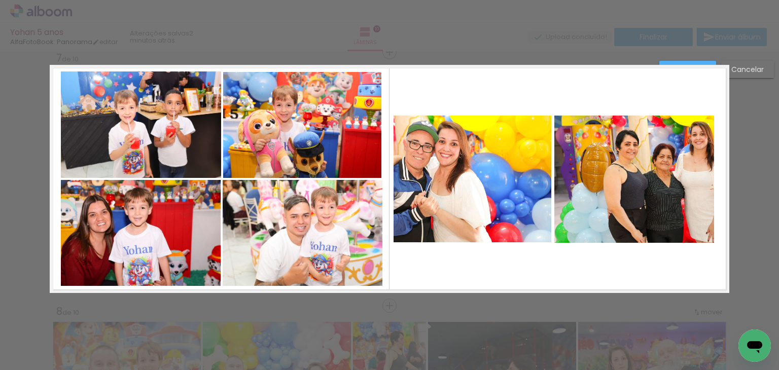
click at [637, 228] on quentale-photo at bounding box center [634, 179] width 160 height 127
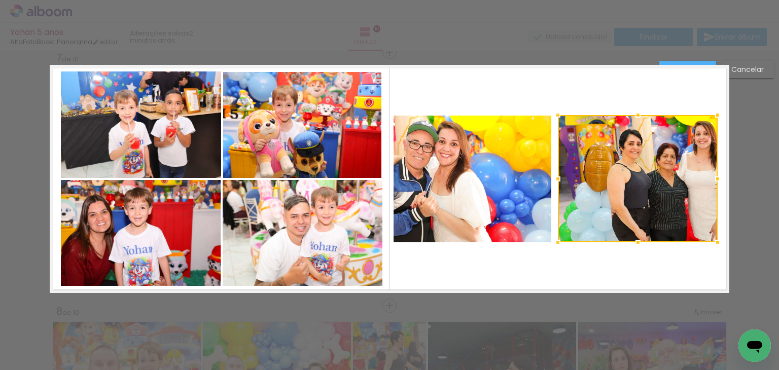
click at [639, 227] on div at bounding box center [638, 178] width 160 height 127
click at [506, 218] on quentale-photo at bounding box center [472, 179] width 158 height 127
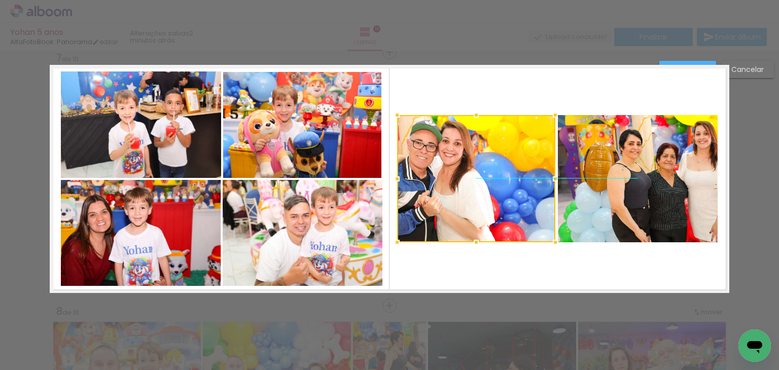
click at [498, 218] on div at bounding box center [476, 178] width 158 height 127
click at [560, 289] on quentale-layouter at bounding box center [389, 179] width 679 height 228
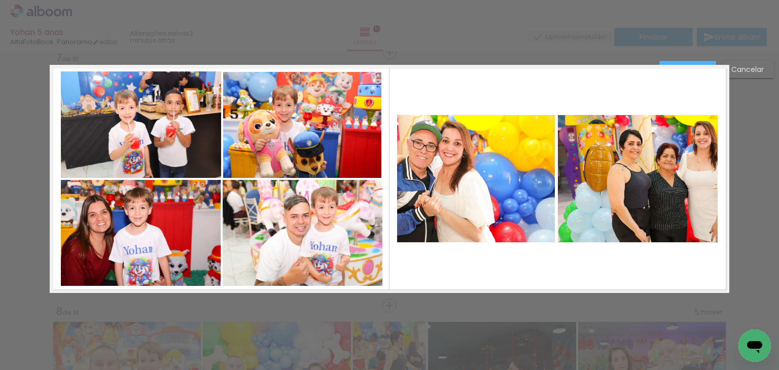
click at [681, 63] on paper-button "Confirmar" at bounding box center [687, 69] width 57 height 17
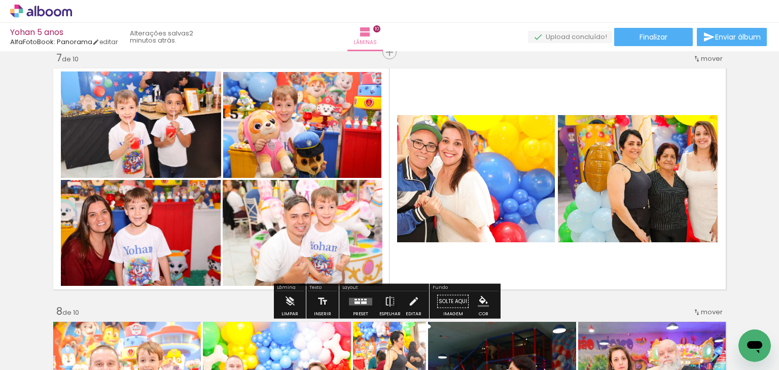
click at [489, 167] on quentale-photo at bounding box center [476, 178] width 158 height 127
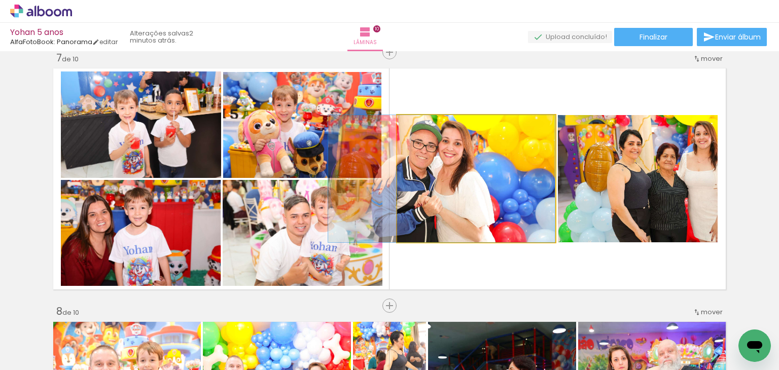
click at [489, 167] on quentale-photo at bounding box center [476, 178] width 158 height 127
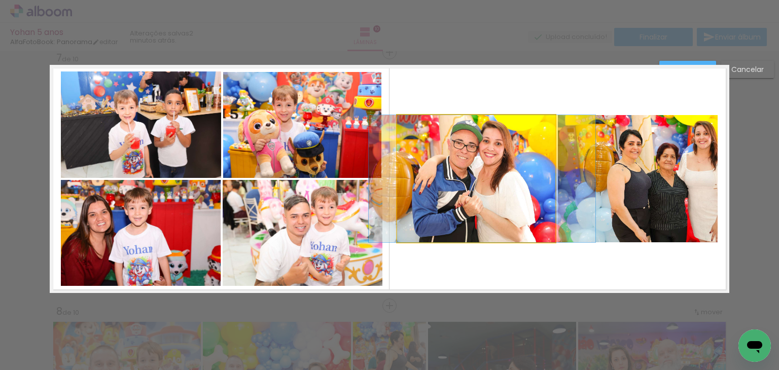
drag, startPoint x: 483, startPoint y: 170, endPoint x: 523, endPoint y: 173, distance: 40.6
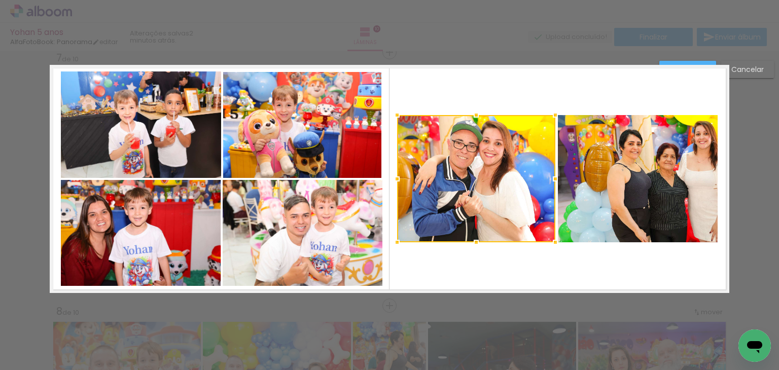
click at [545, 264] on quentale-layouter at bounding box center [389, 179] width 679 height 228
click at [635, 197] on quentale-photo at bounding box center [638, 178] width 160 height 127
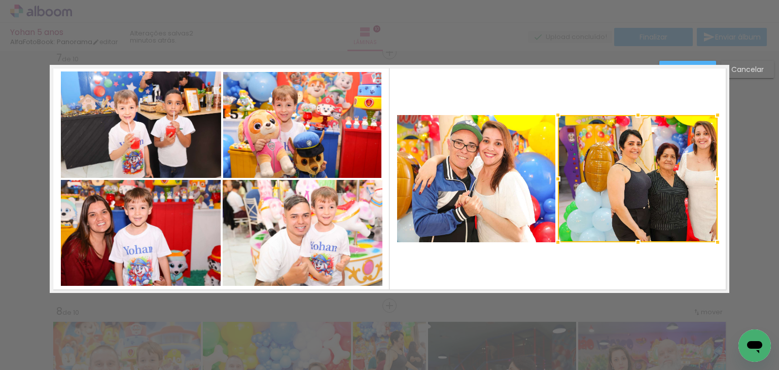
click at [635, 197] on div at bounding box center [638, 178] width 160 height 127
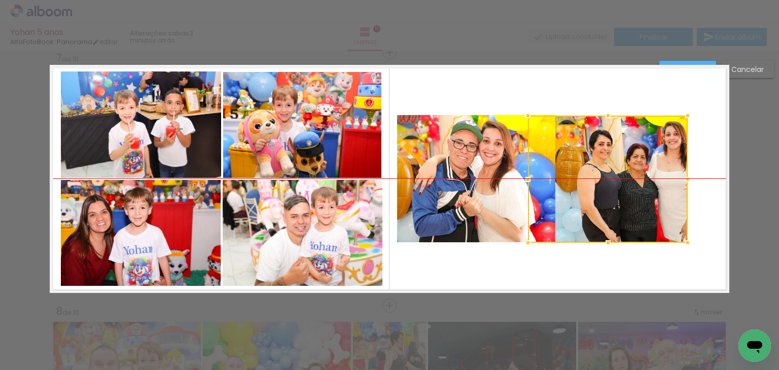
drag, startPoint x: 655, startPoint y: 197, endPoint x: 625, endPoint y: 197, distance: 30.4
click at [625, 197] on div at bounding box center [608, 179] width 160 height 127
click at [641, 191] on div at bounding box center [608, 179] width 160 height 127
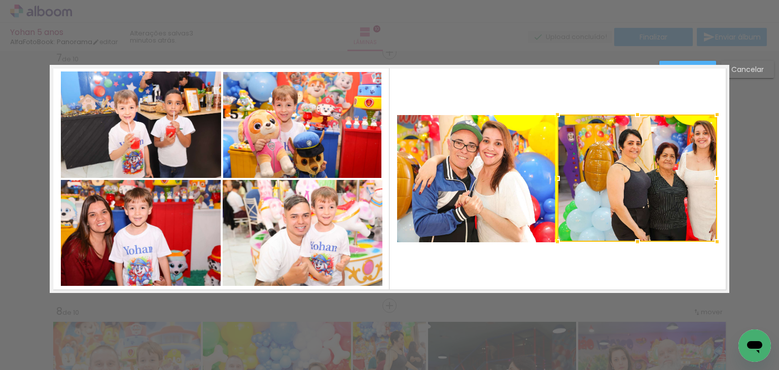
drag, startPoint x: 635, startPoint y: 195, endPoint x: 665, endPoint y: 194, distance: 30.0
click at [665, 194] on div at bounding box center [637, 178] width 160 height 127
click at [665, 262] on quentale-layouter at bounding box center [389, 179] width 679 height 228
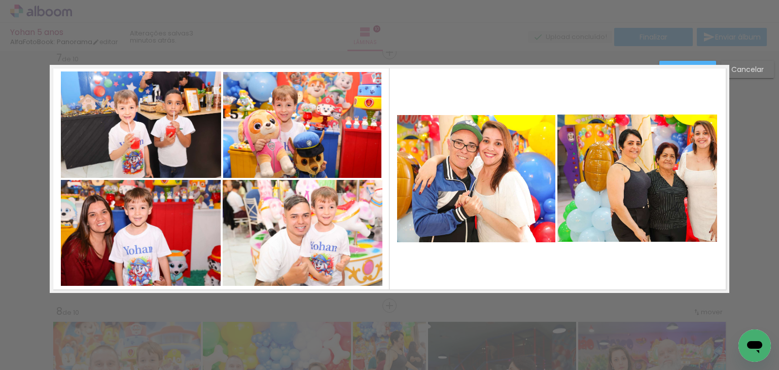
click at [677, 191] on quentale-photo at bounding box center [637, 178] width 160 height 127
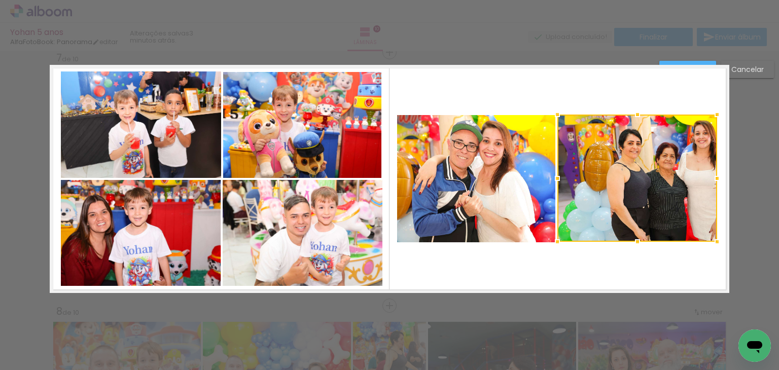
click at [677, 191] on div at bounding box center [637, 178] width 160 height 127
click at [672, 188] on div at bounding box center [637, 178] width 160 height 127
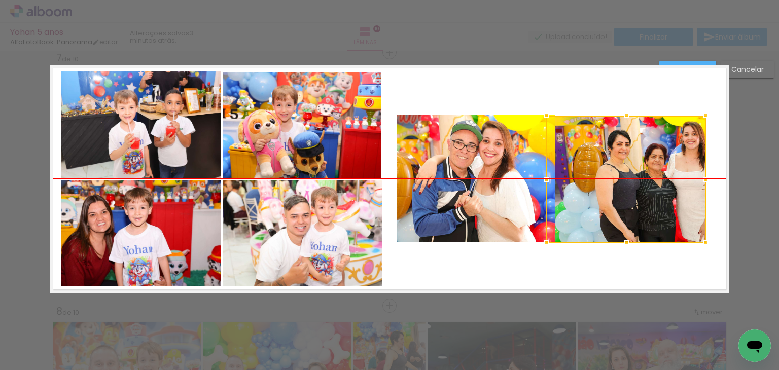
drag, startPoint x: 671, startPoint y: 188, endPoint x: 660, endPoint y: 188, distance: 11.2
click at [660, 188] on div at bounding box center [626, 179] width 160 height 127
click at [656, 249] on quentale-layouter at bounding box center [389, 179] width 679 height 228
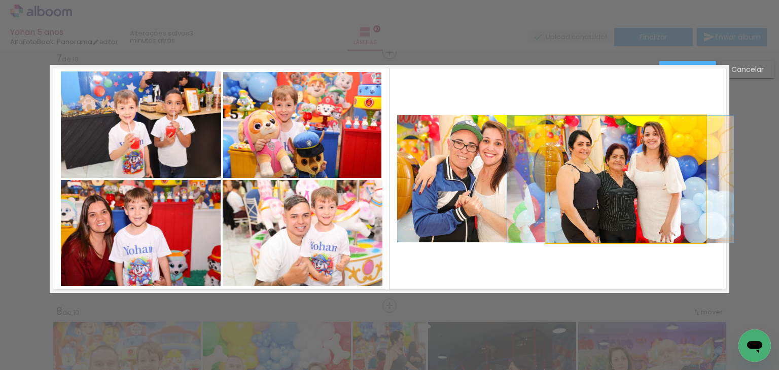
drag, startPoint x: 657, startPoint y: 189, endPoint x: 618, endPoint y: 185, distance: 39.2
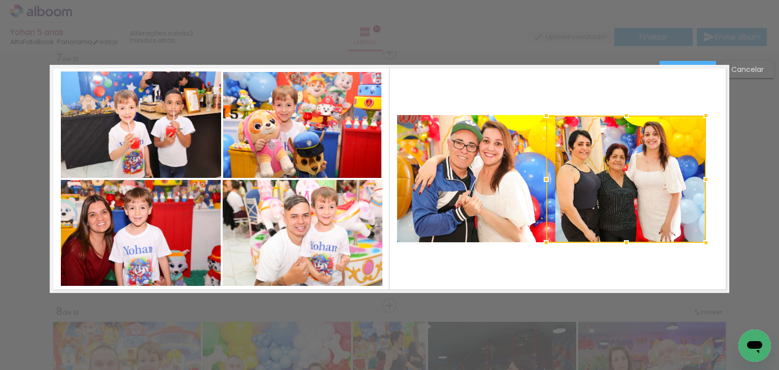
click at [626, 275] on quentale-layouter at bounding box center [389, 179] width 679 height 228
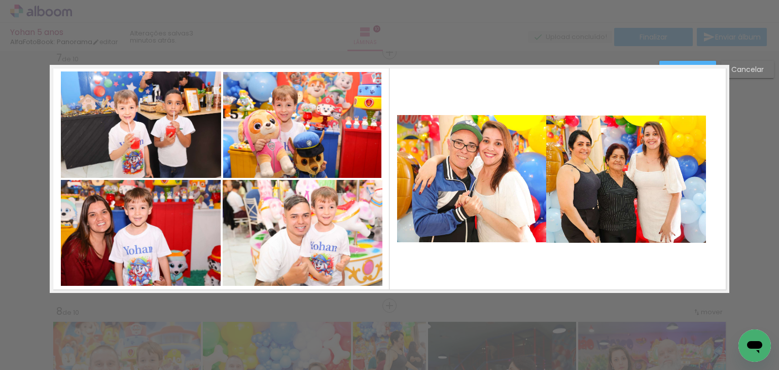
click at [644, 196] on quentale-photo at bounding box center [626, 179] width 160 height 127
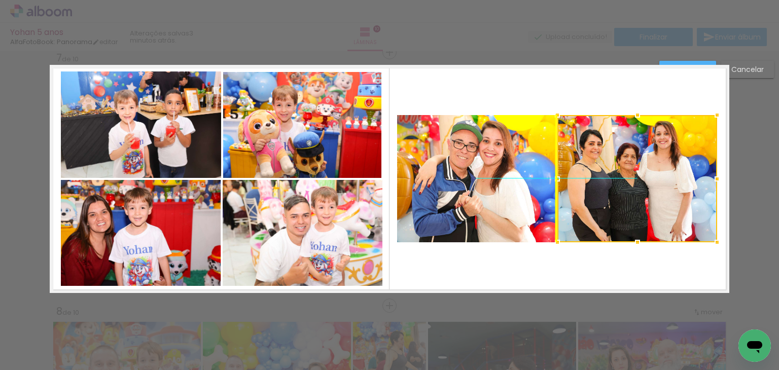
drag, startPoint x: 631, startPoint y: 201, endPoint x: 643, endPoint y: 200, distance: 12.3
click at [643, 200] on div at bounding box center [637, 178] width 160 height 127
click at [643, 283] on quentale-layouter at bounding box center [389, 179] width 679 height 228
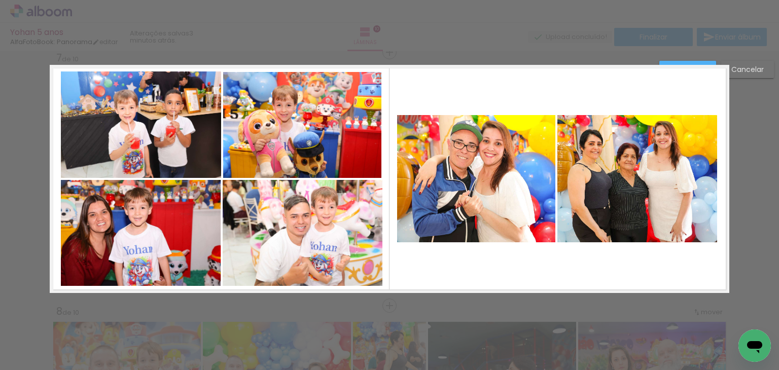
click at [696, 62] on paper-button "Confirmar" at bounding box center [687, 69] width 57 height 17
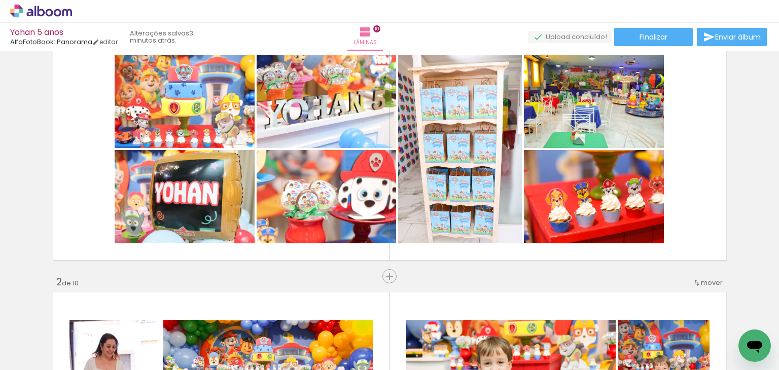
scroll to position [0, 0]
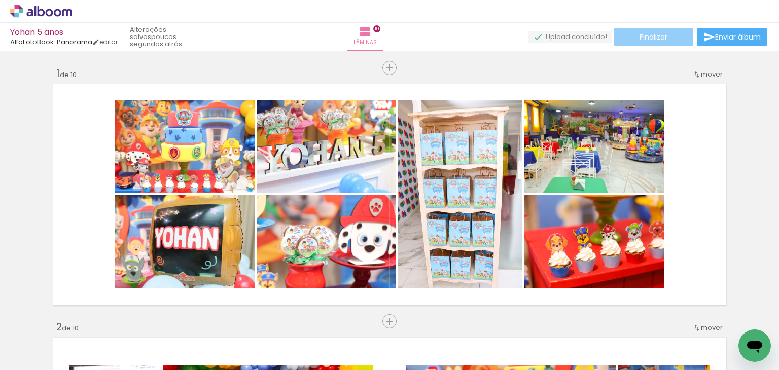
click at [677, 35] on paper-button "Finalizar" at bounding box center [653, 37] width 79 height 18
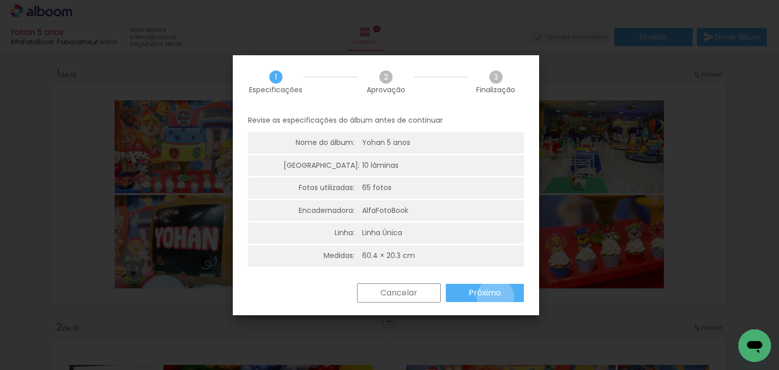
click at [0, 0] on slot "Próximo" at bounding box center [0, 0] width 0 height 0
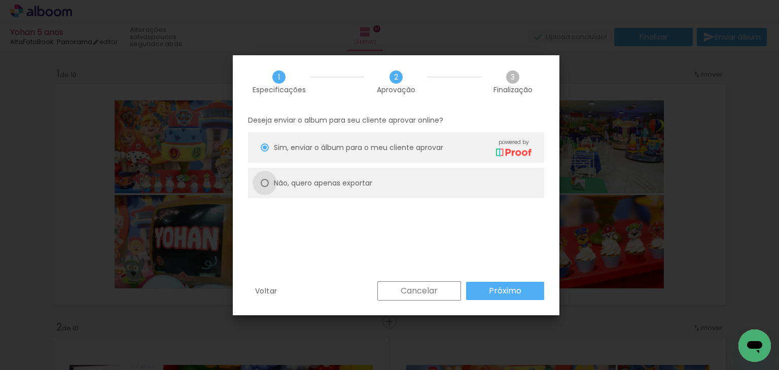
click at [268, 181] on div at bounding box center [265, 183] width 8 height 8
type paper-radio-button "on"
click at [483, 288] on paper-button "Próximo" at bounding box center [505, 291] width 78 height 18
type input "Alta, 300 DPI"
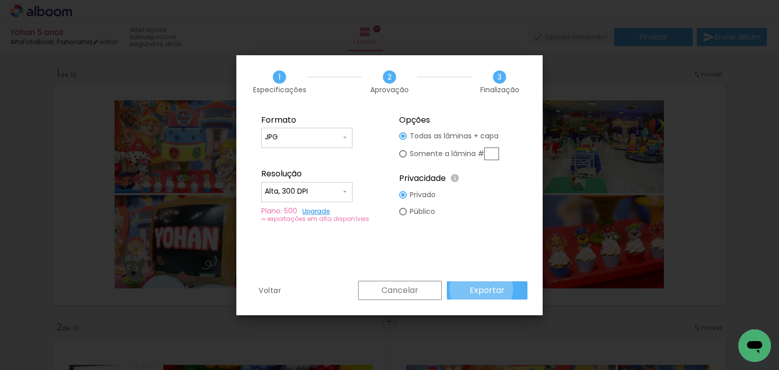
click at [0, 0] on slot "Exportar" at bounding box center [0, 0] width 0 height 0
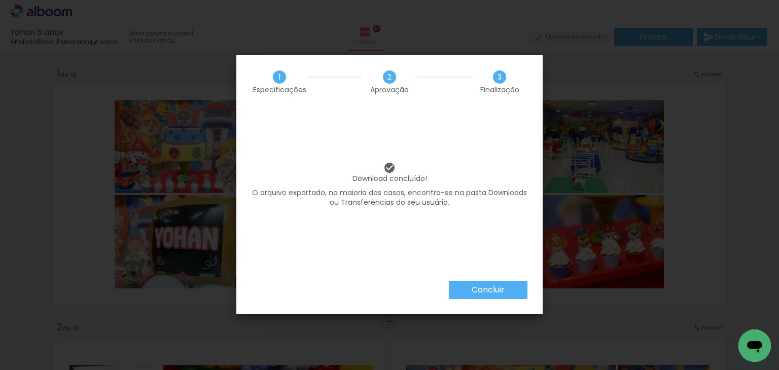
scroll to position [1115, 0]
click at [0, 0] on slot "Concluir" at bounding box center [0, 0] width 0 height 0
